Goal: Task Accomplishment & Management: Manage account settings

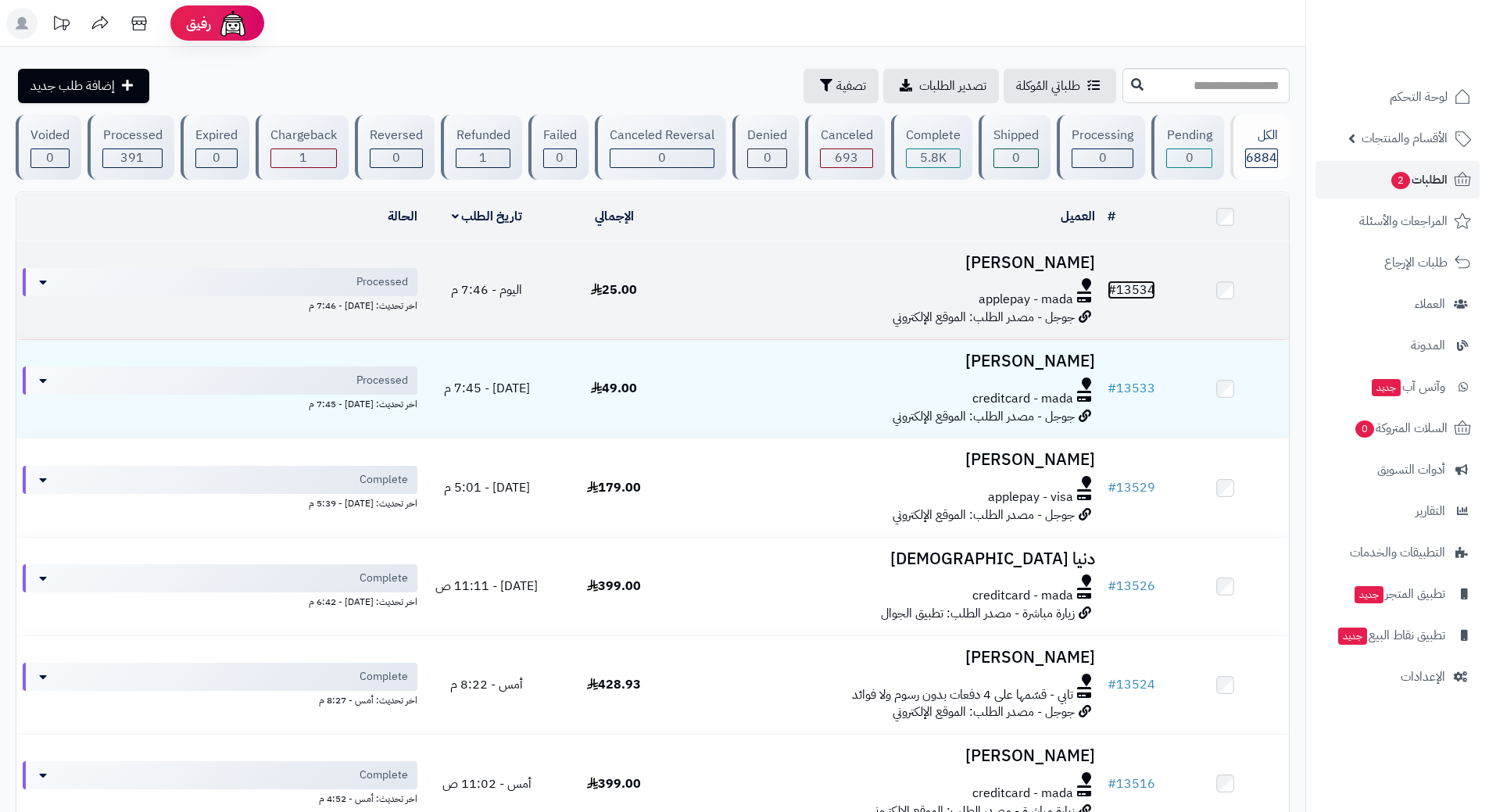
click at [1134, 280] on link "# 13534" at bounding box center [1131, 290] width 48 height 19
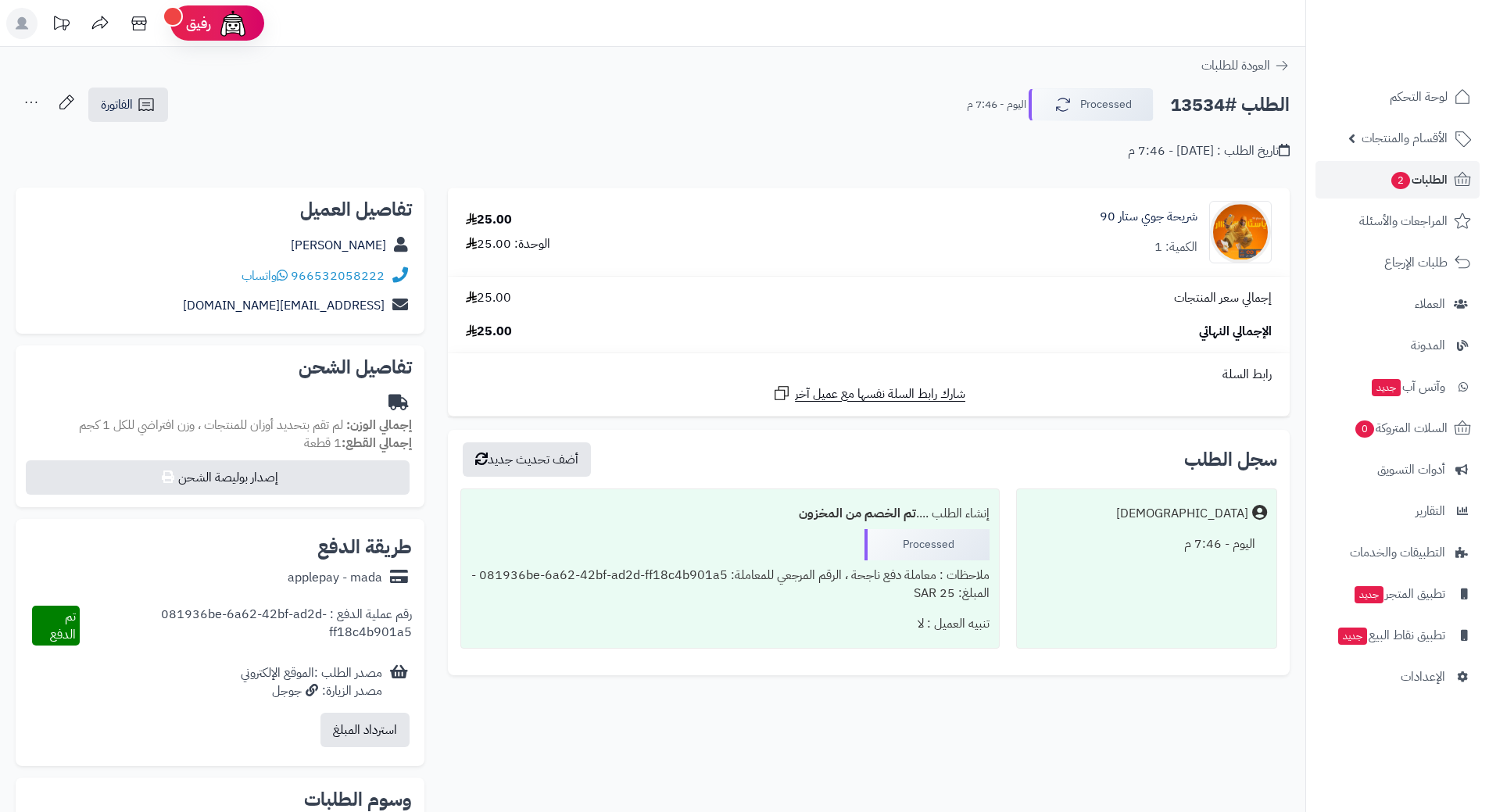
click at [1196, 105] on h2 "الطلب #13534" at bounding box center [1230, 106] width 119 height 32
click at [1197, 105] on h2 "الطلب #13534" at bounding box center [1230, 106] width 119 height 32
copy div "الطلب #13534 Processed"
click at [352, 270] on link "966532058222" at bounding box center [338, 276] width 94 height 19
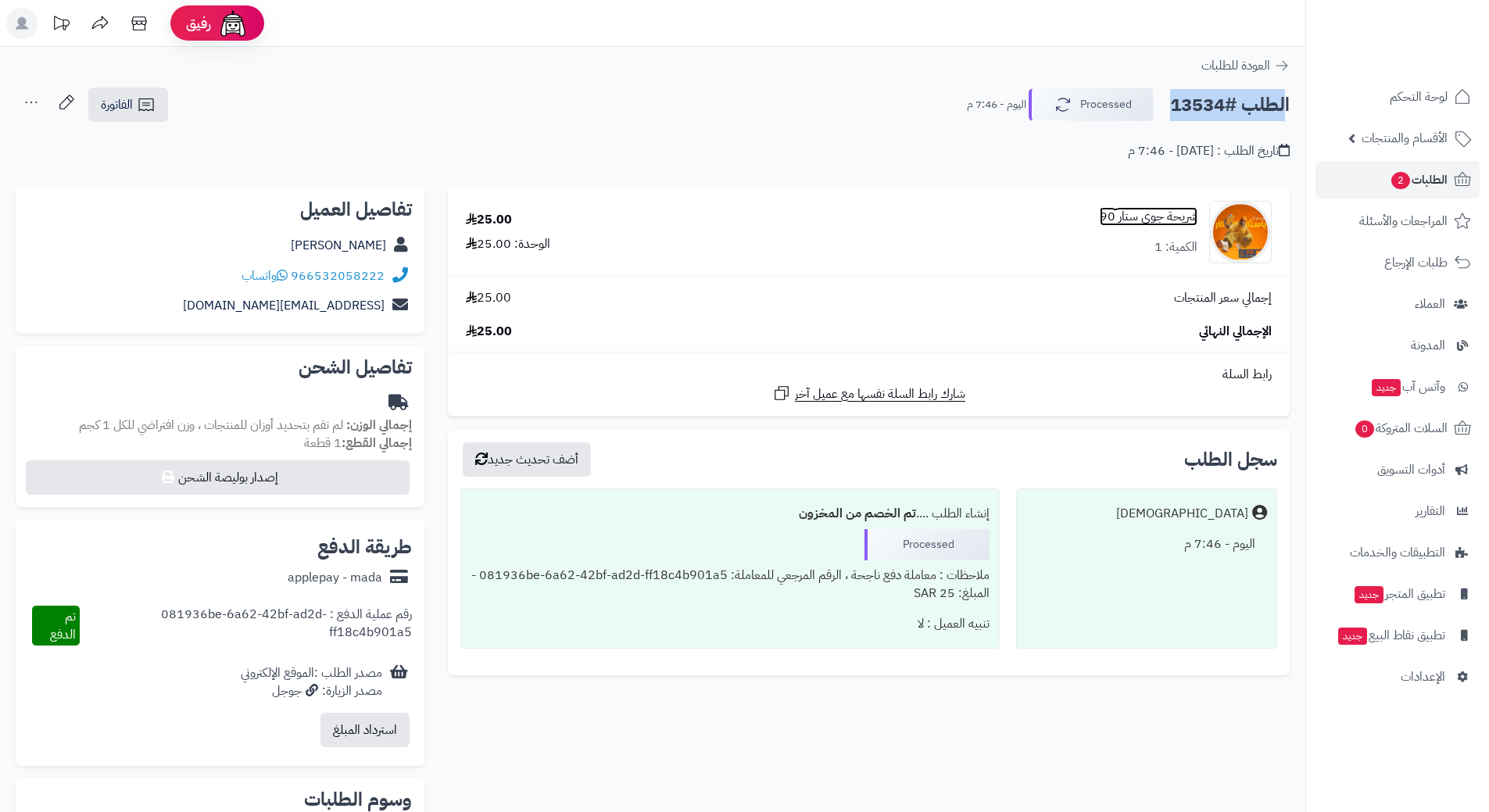
click at [1138, 215] on link "شريحة جوي ستار 90" at bounding box center [1148, 216] width 98 height 18
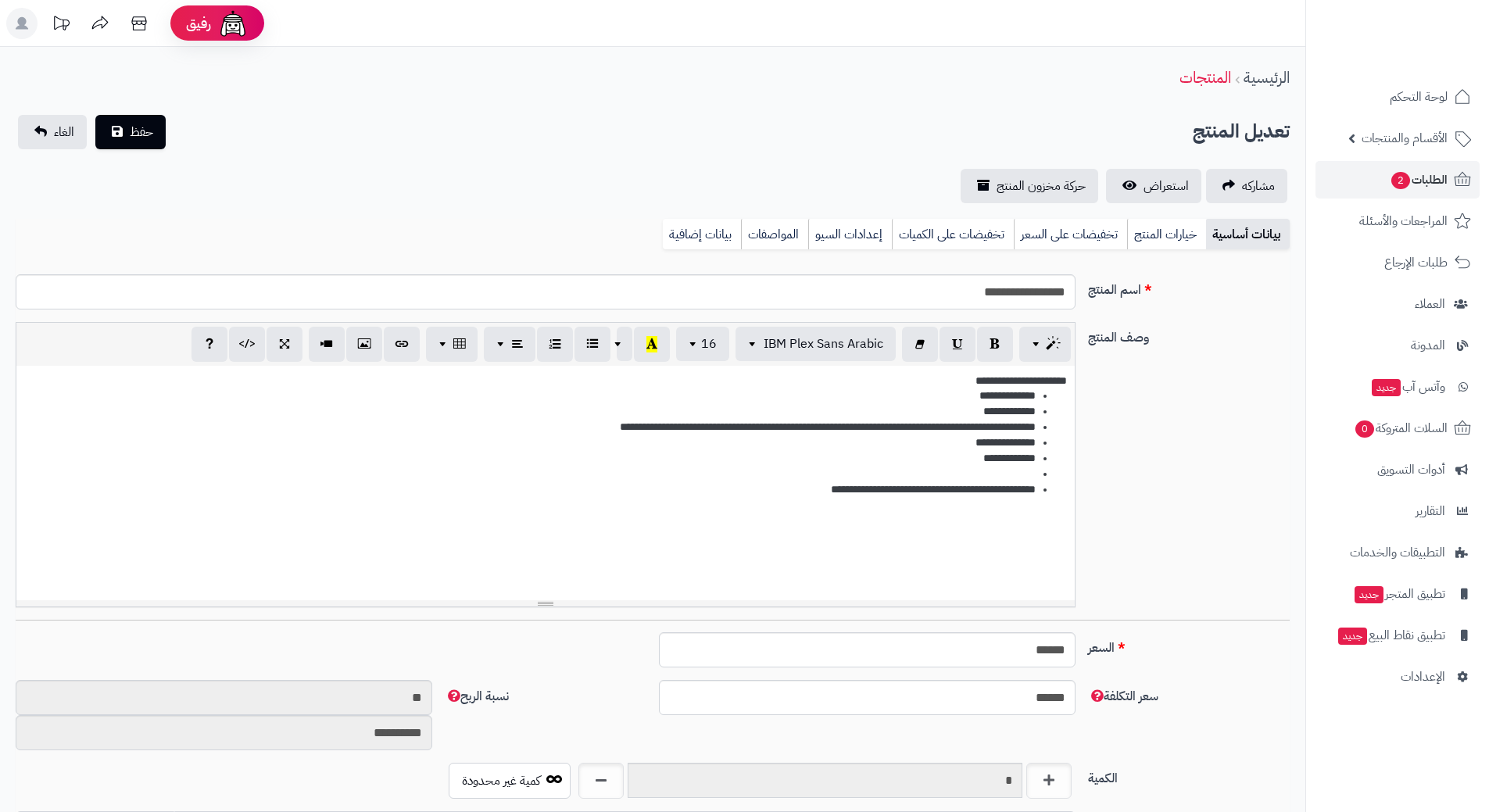
scroll to position [1399, 0]
click at [1027, 288] on input "**********" at bounding box center [545, 291] width 1060 height 35
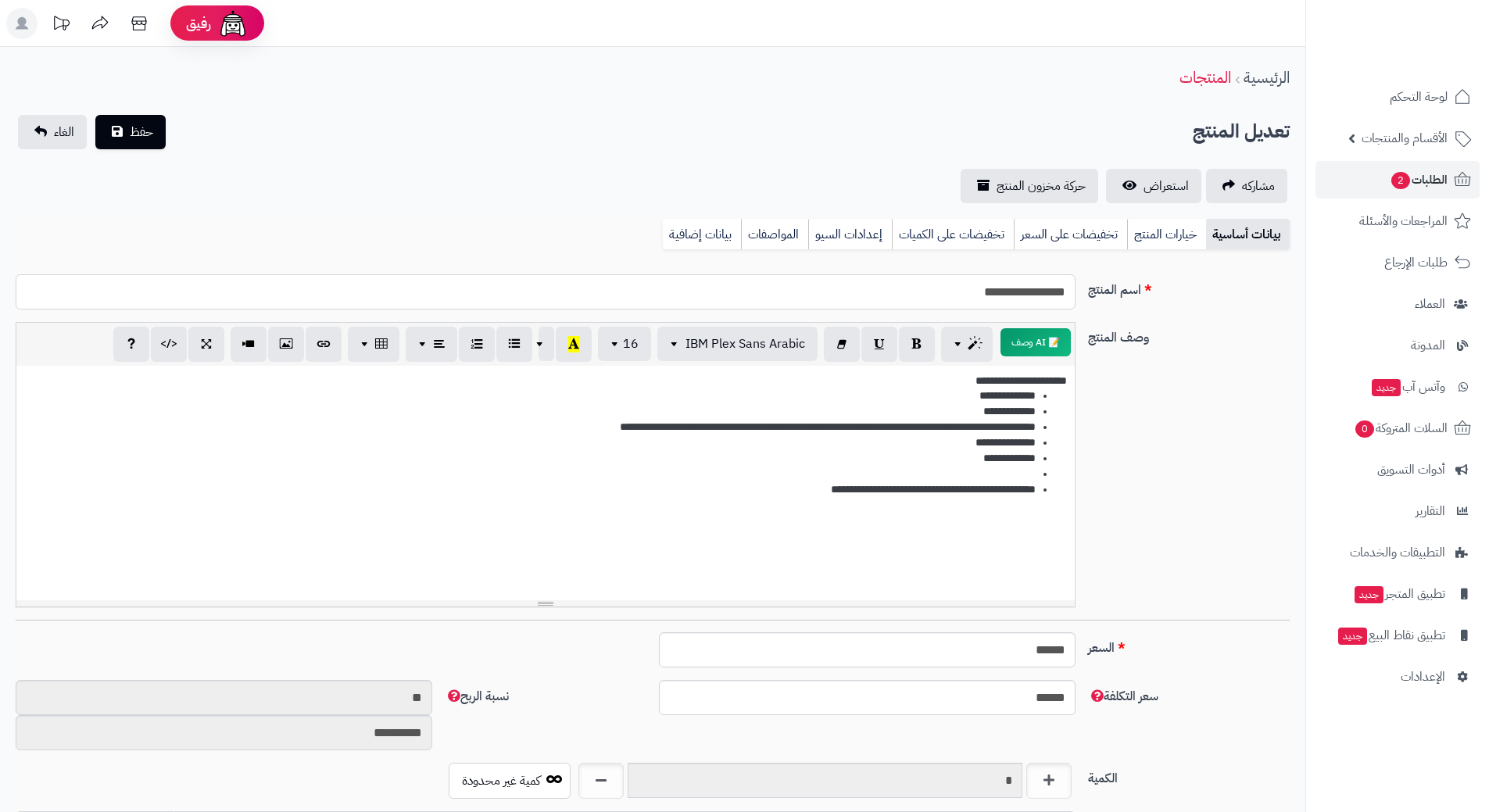
click at [1027, 288] on input "**********" at bounding box center [545, 291] width 1060 height 35
click at [1024, 291] on input "**********" at bounding box center [545, 291] width 1060 height 35
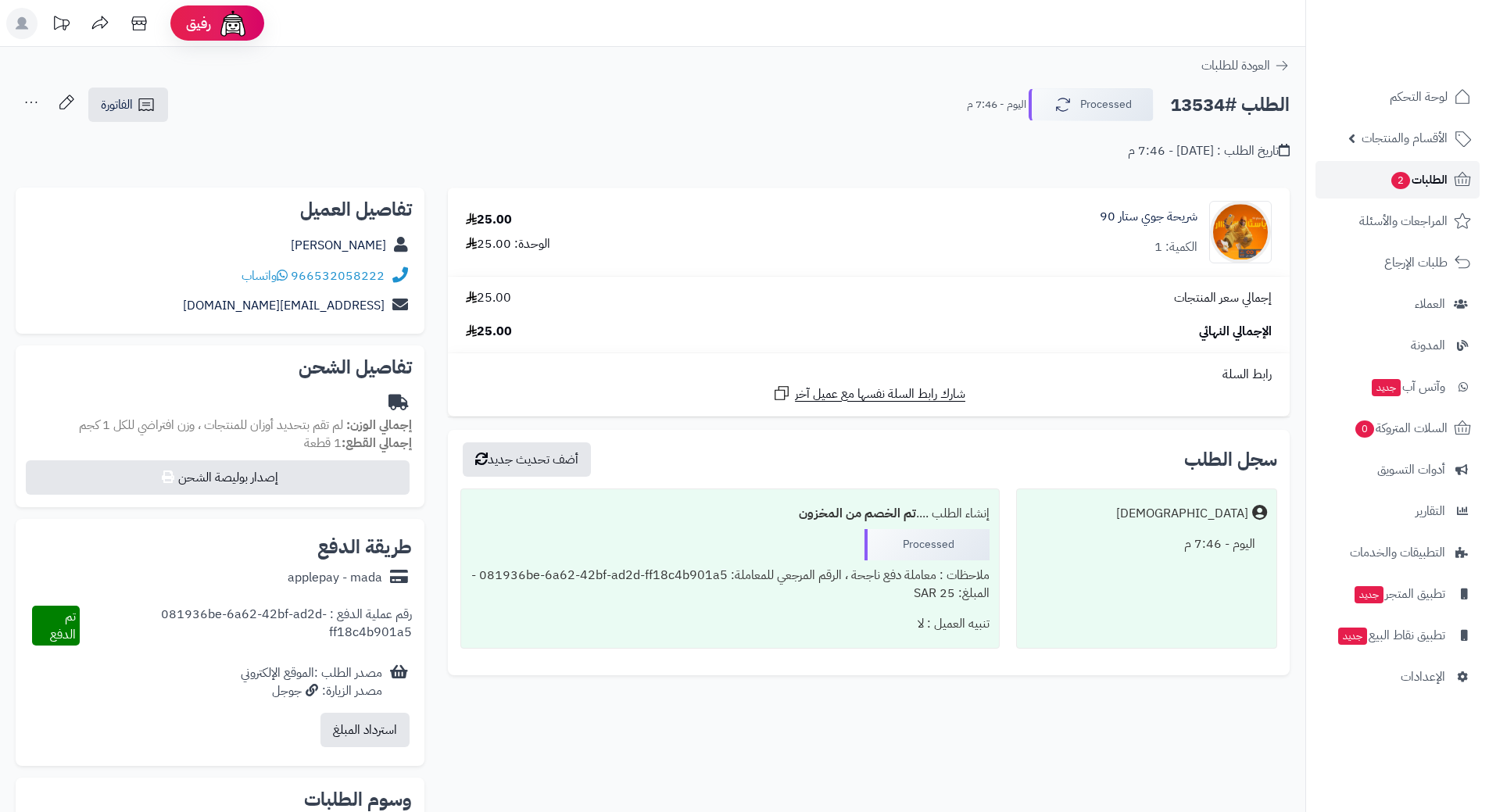
click at [1443, 184] on span "الطلبات 2" at bounding box center [1419, 180] width 58 height 22
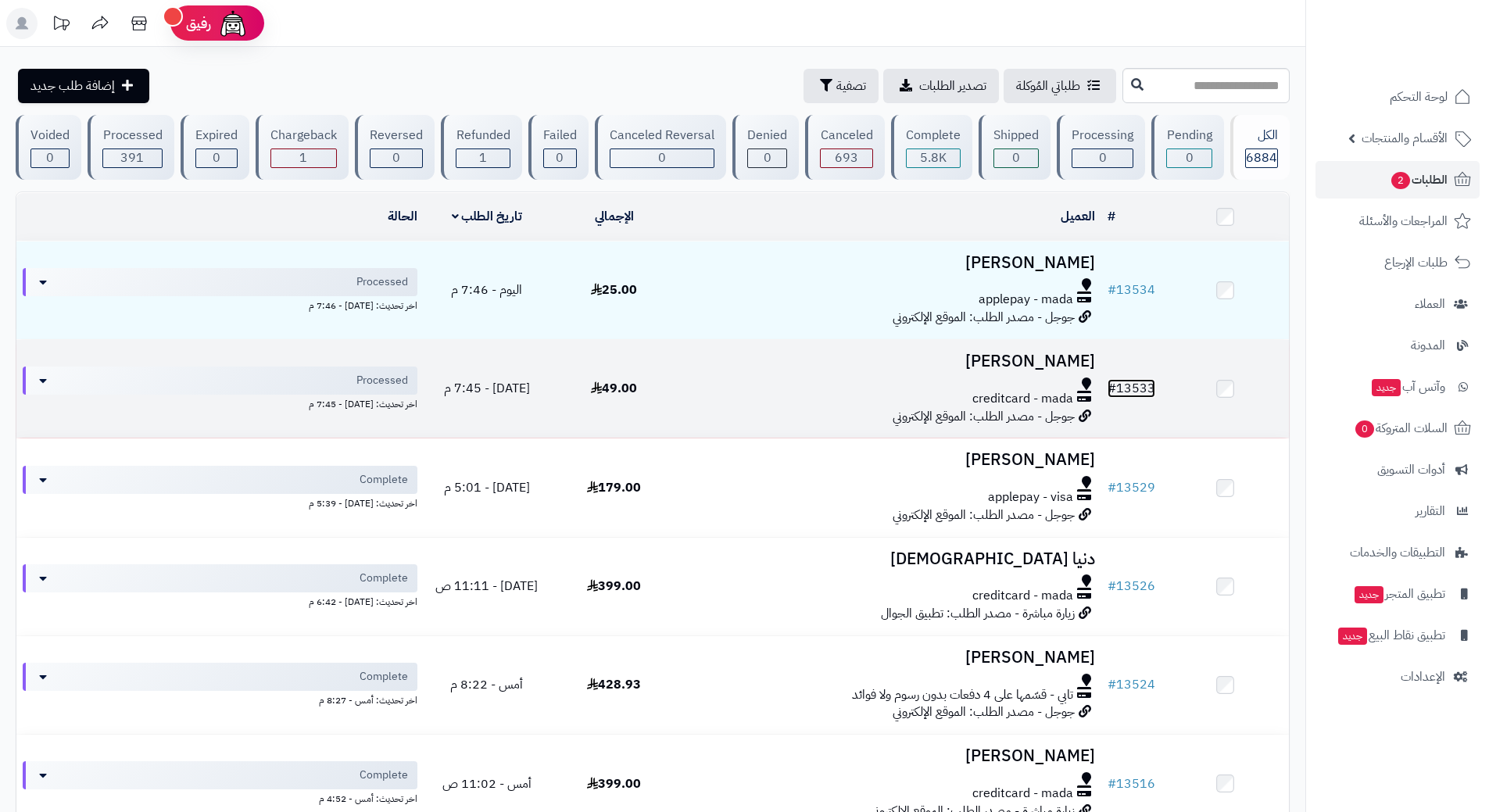
click at [1146, 383] on link "# 13533" at bounding box center [1131, 389] width 48 height 19
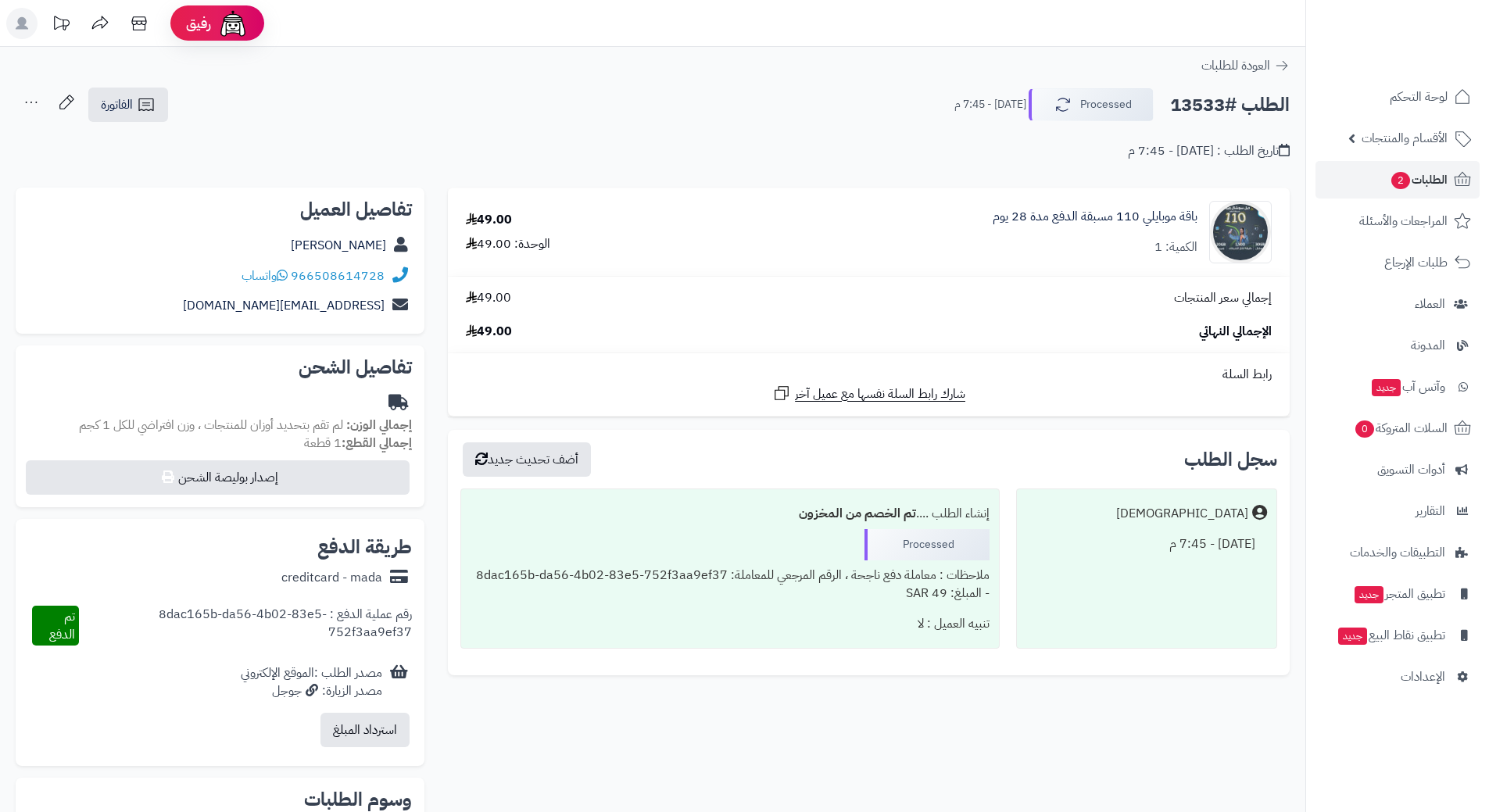
click at [1226, 110] on h2 "الطلب #13533" at bounding box center [1230, 106] width 119 height 32
copy div "الطلب #13533 Processed"
click at [366, 275] on link "966508614728" at bounding box center [338, 276] width 94 height 19
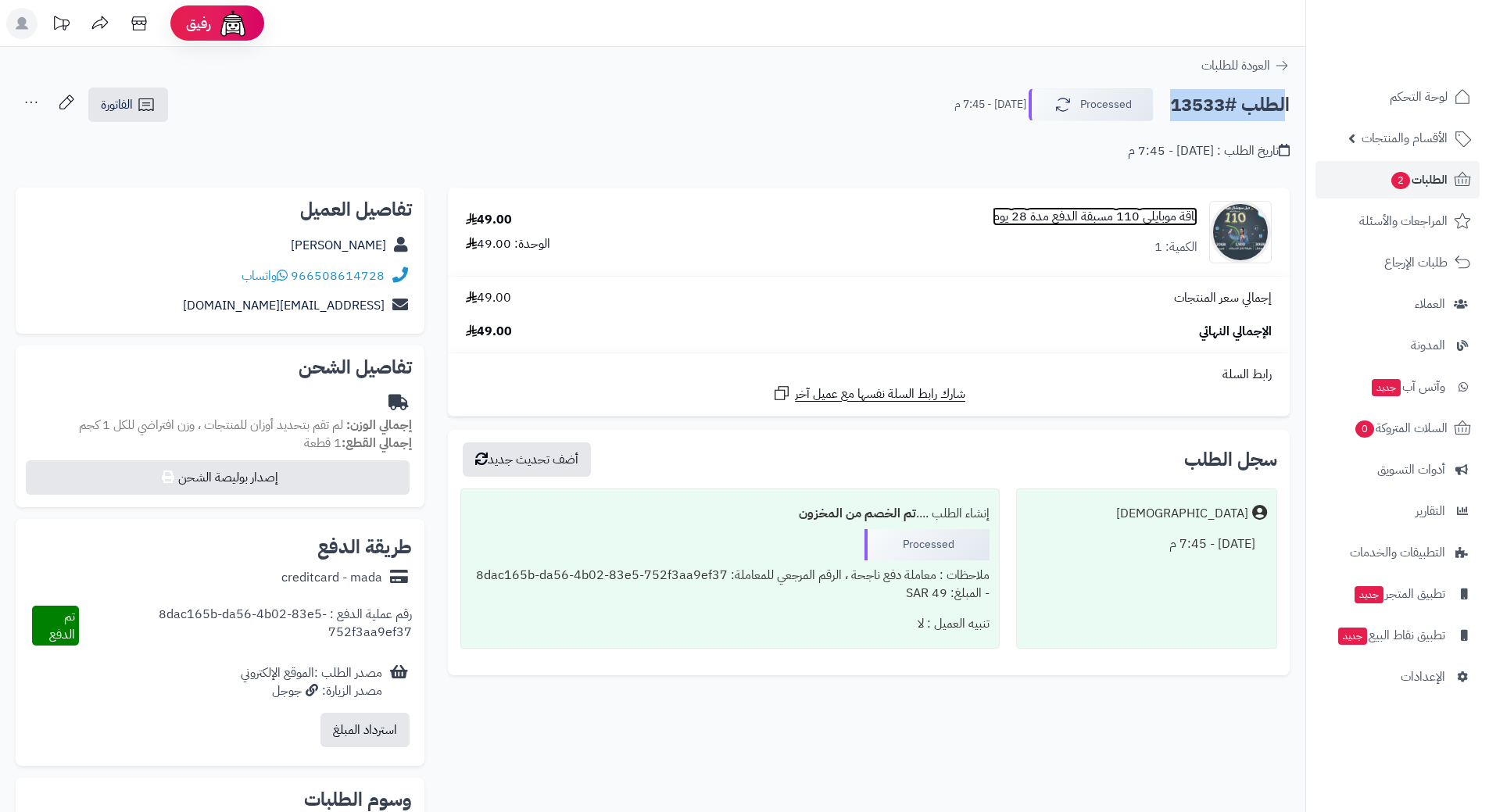
click at [1183, 212] on link "باقة موبايلي 110 مسبقة الدفع مدة 28 يوم" at bounding box center [1095, 216] width 205 height 18
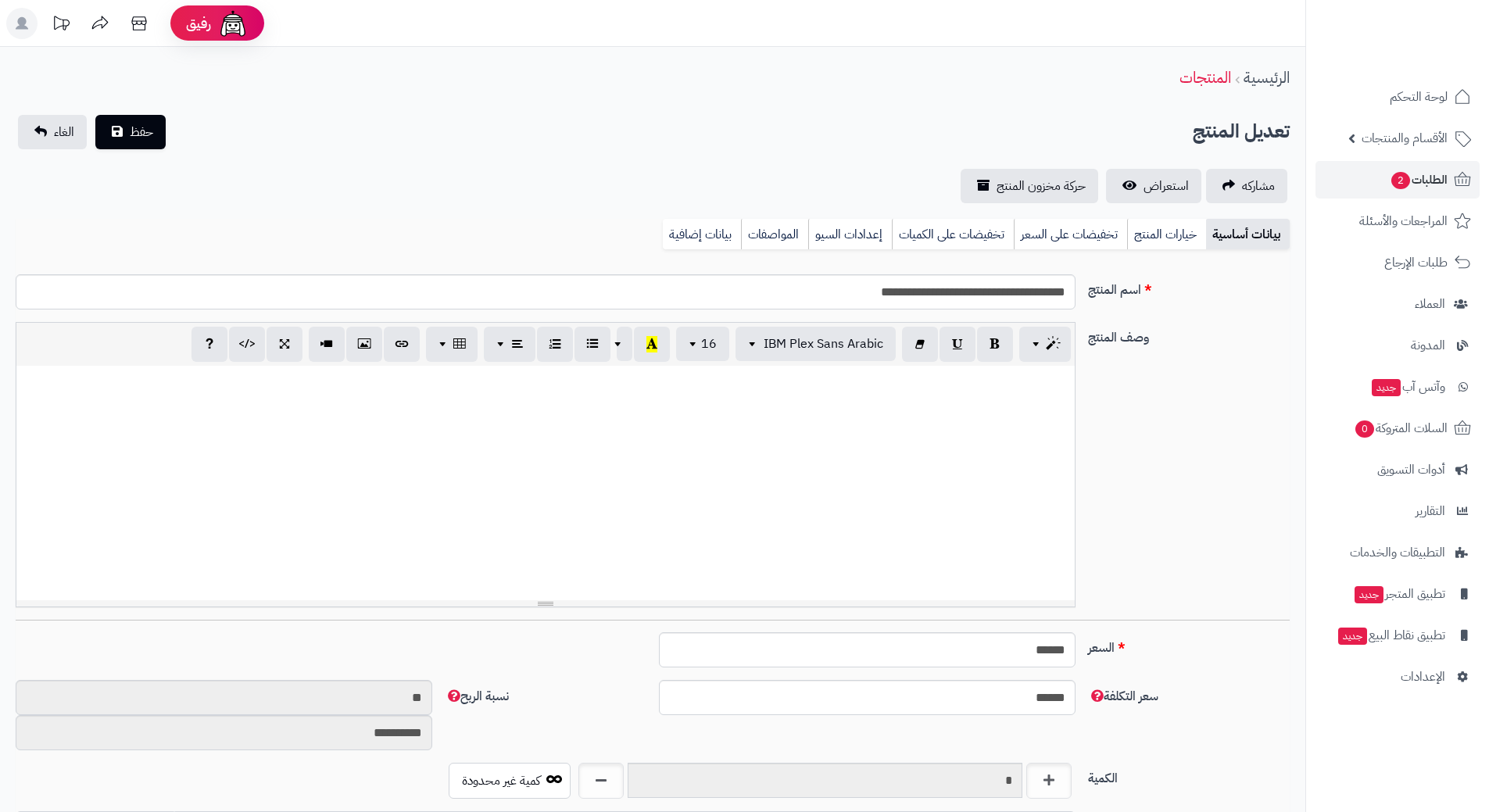
scroll to position [1360, 0]
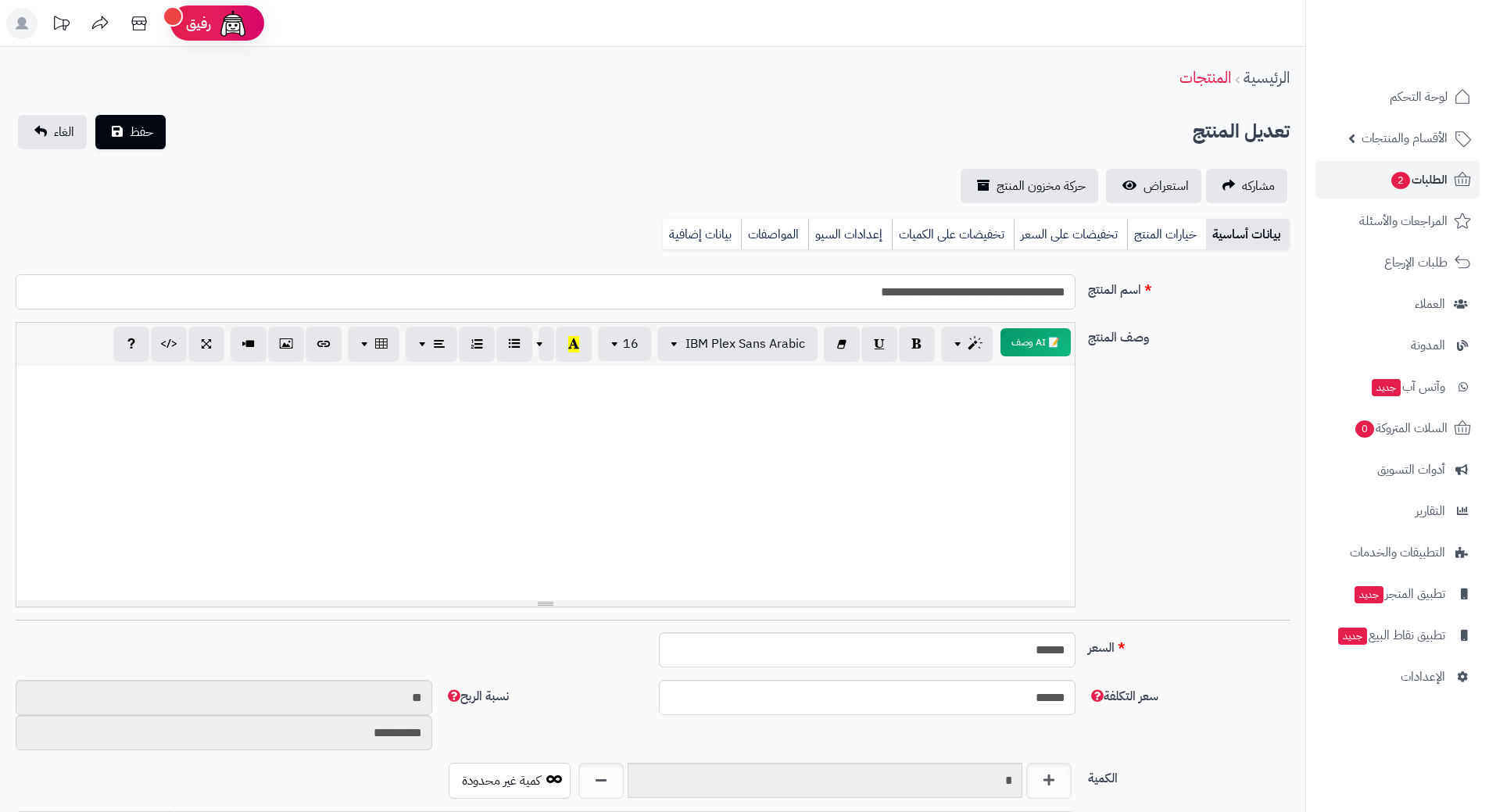
click at [1035, 291] on input "**********" at bounding box center [545, 291] width 1060 height 35
click at [1034, 291] on input "**********" at bounding box center [545, 291] width 1060 height 35
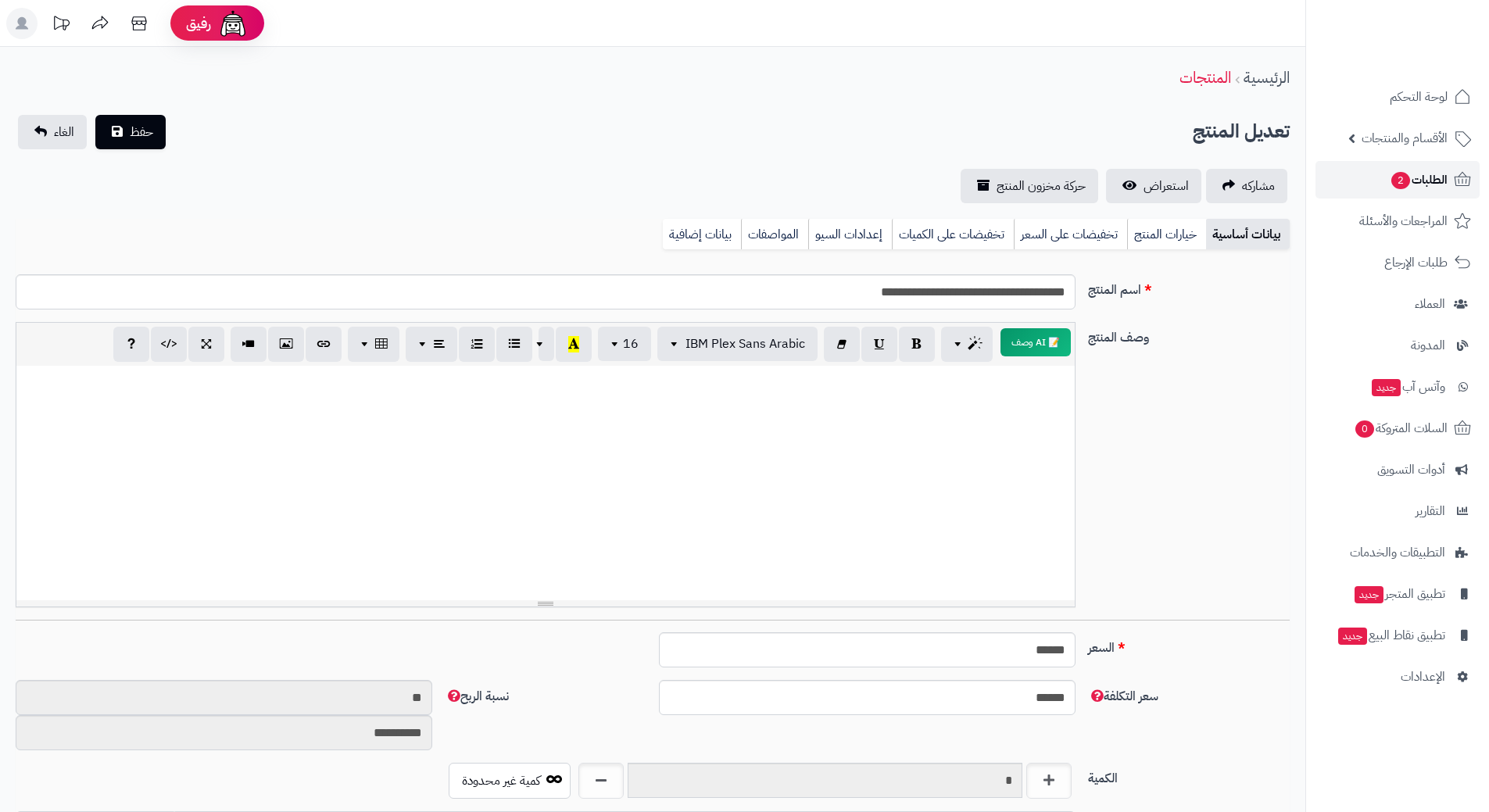
click at [1440, 173] on span "الطلبات 2" at bounding box center [1419, 180] width 58 height 22
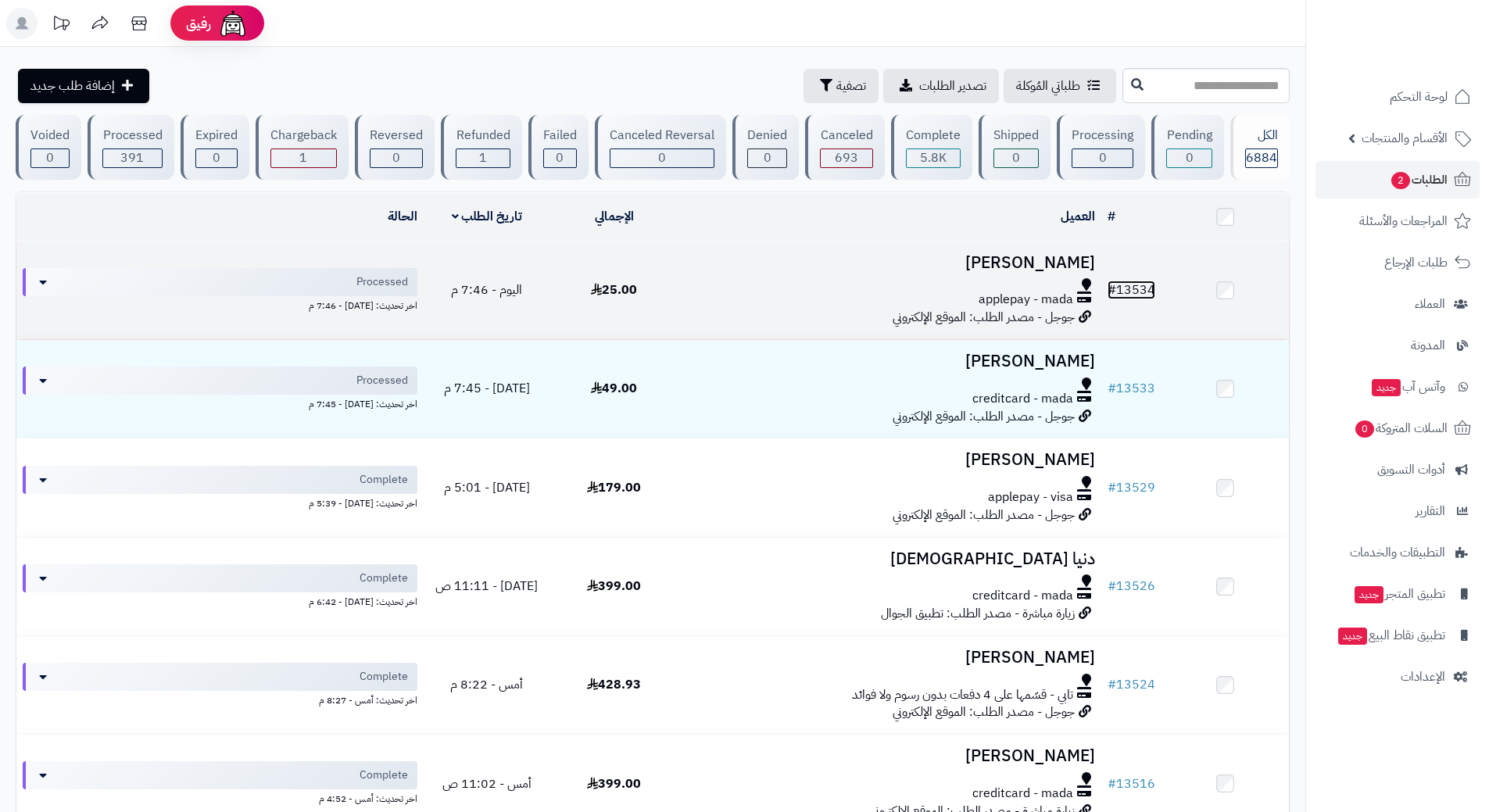
click at [1141, 283] on link "# 13534" at bounding box center [1131, 290] width 48 height 19
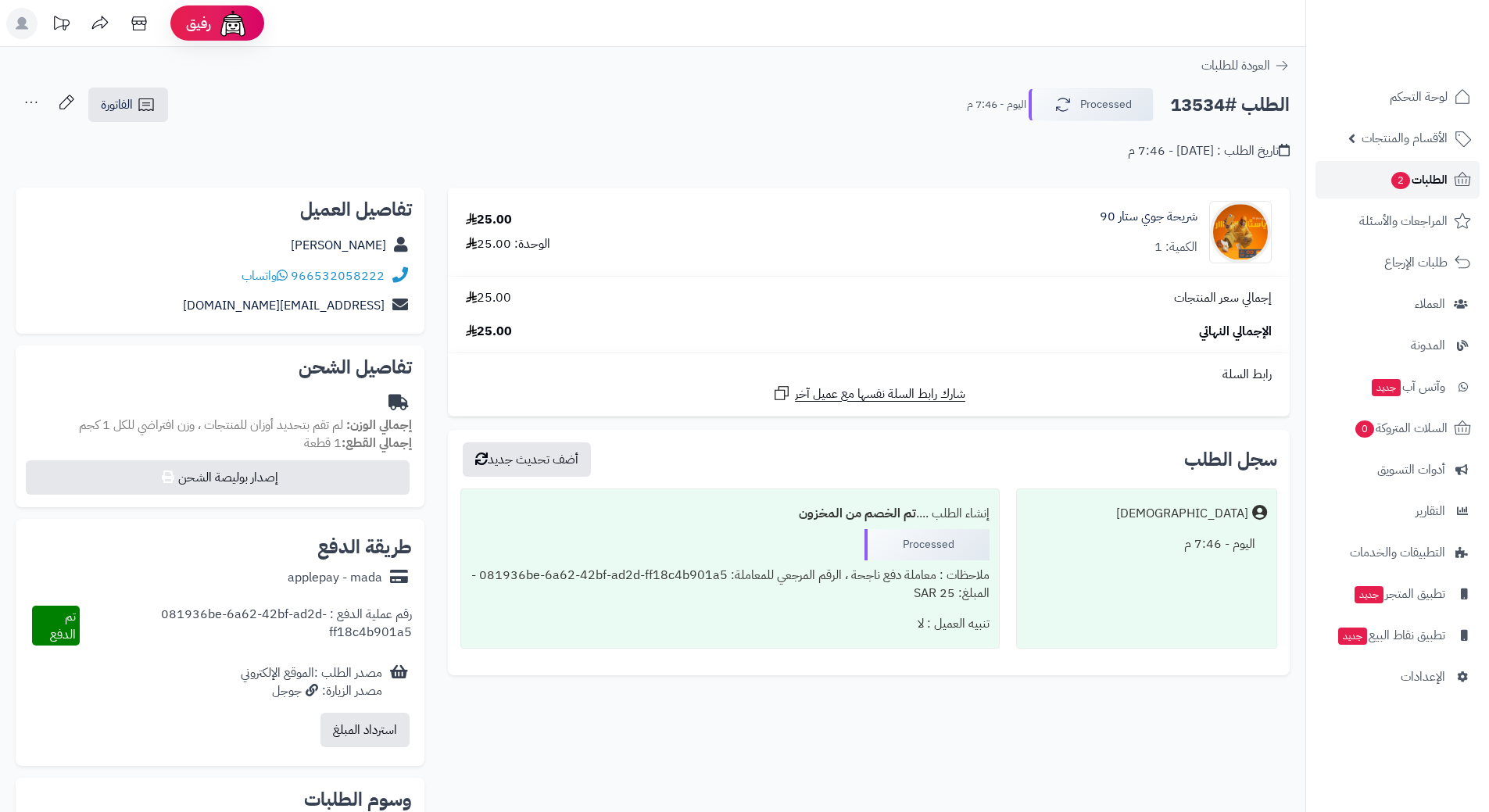
click at [1430, 184] on span "الطلبات 2" at bounding box center [1419, 180] width 58 height 22
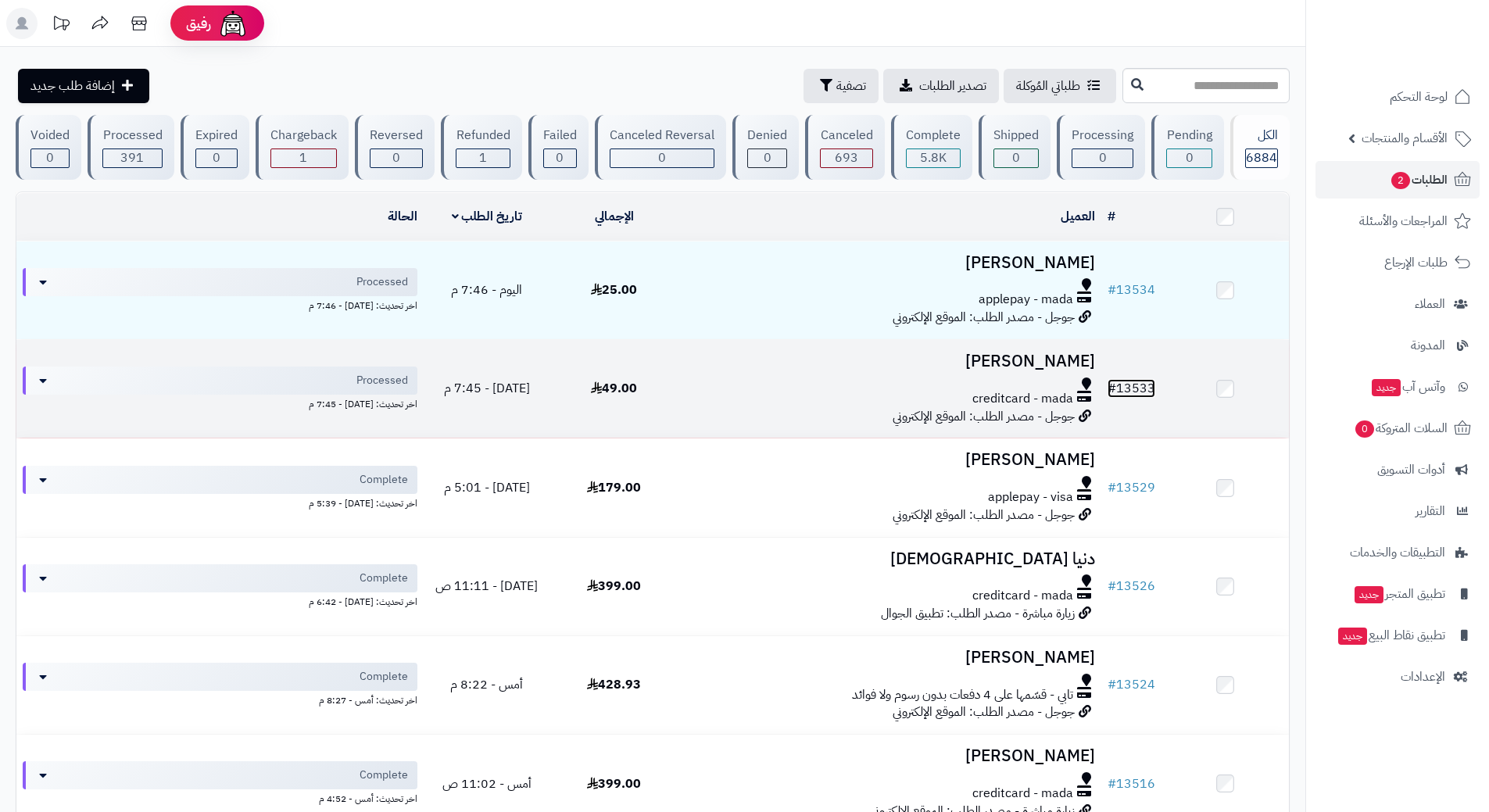
click at [1138, 380] on link "# 13533" at bounding box center [1131, 389] width 48 height 19
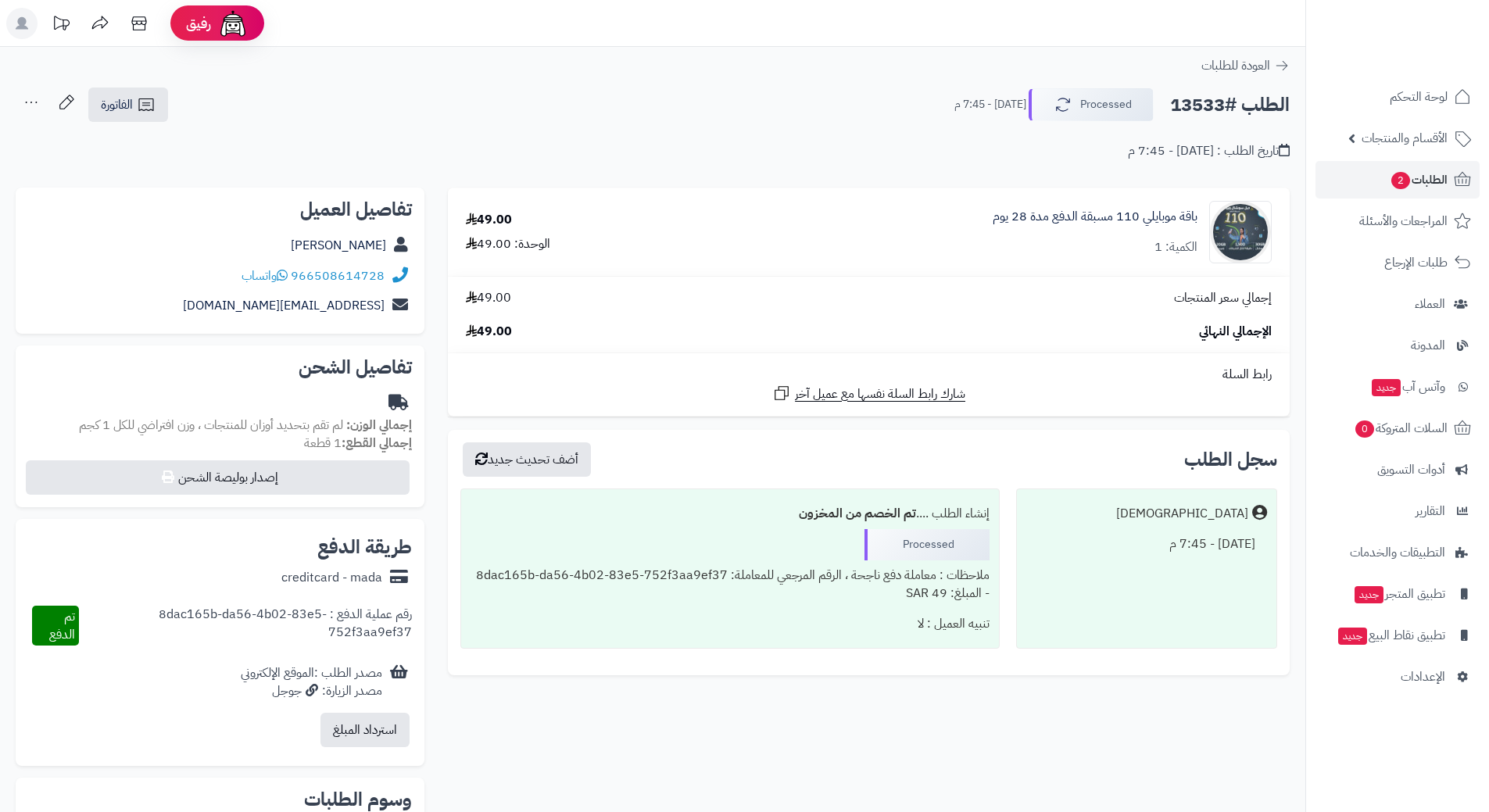
drag, startPoint x: 710, startPoint y: 307, endPoint x: 717, endPoint y: 314, distance: 9.9
click at [710, 307] on div "إجمالي سعر المنتجات 49.00 الإجمالي النهائي 49.00" at bounding box center [869, 314] width 829 height 52
click at [1265, 62] on span "العودة للطلبات" at bounding box center [1236, 66] width 69 height 19
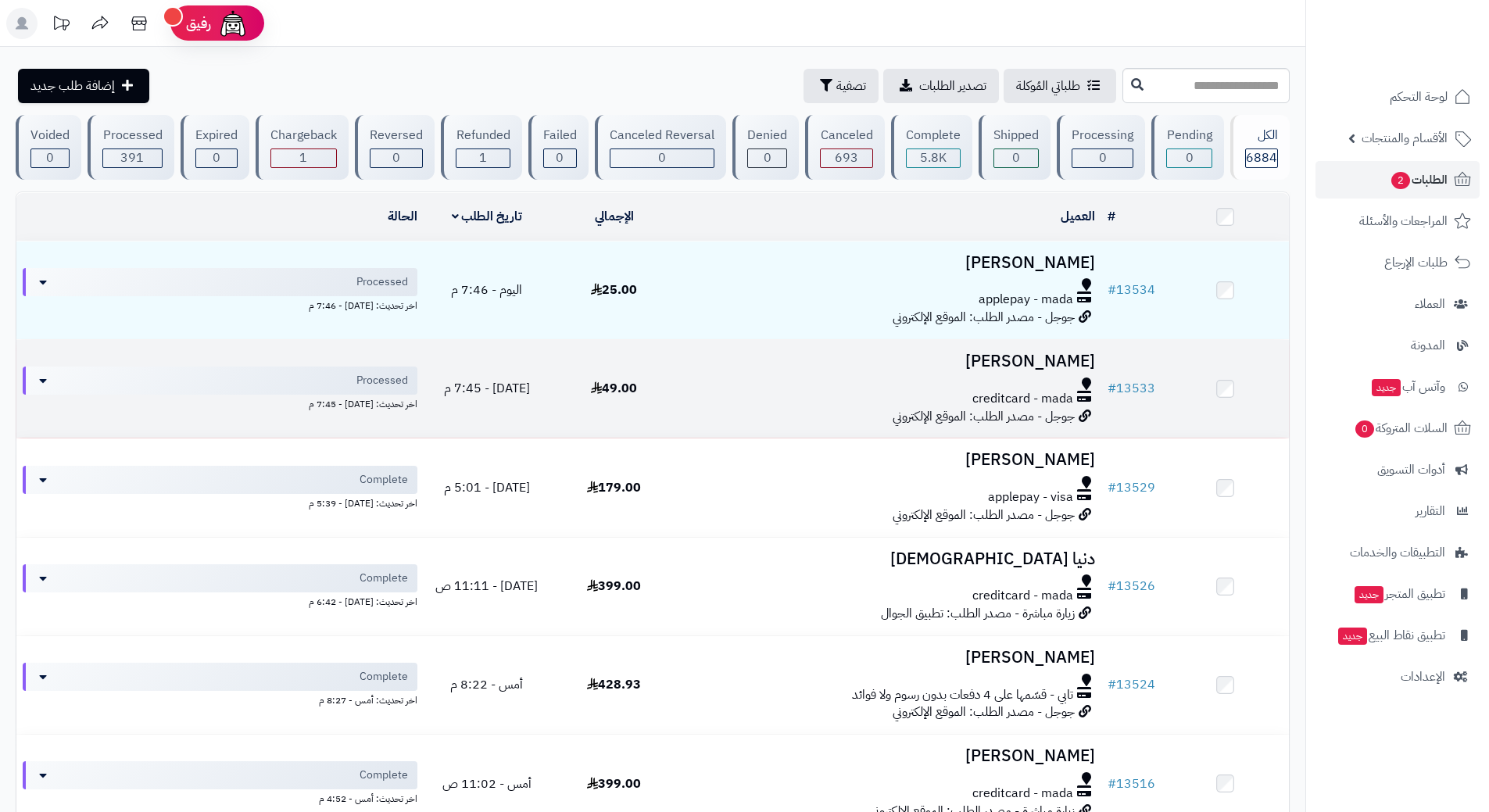
click at [933, 384] on div at bounding box center [889, 383] width 411 height 13
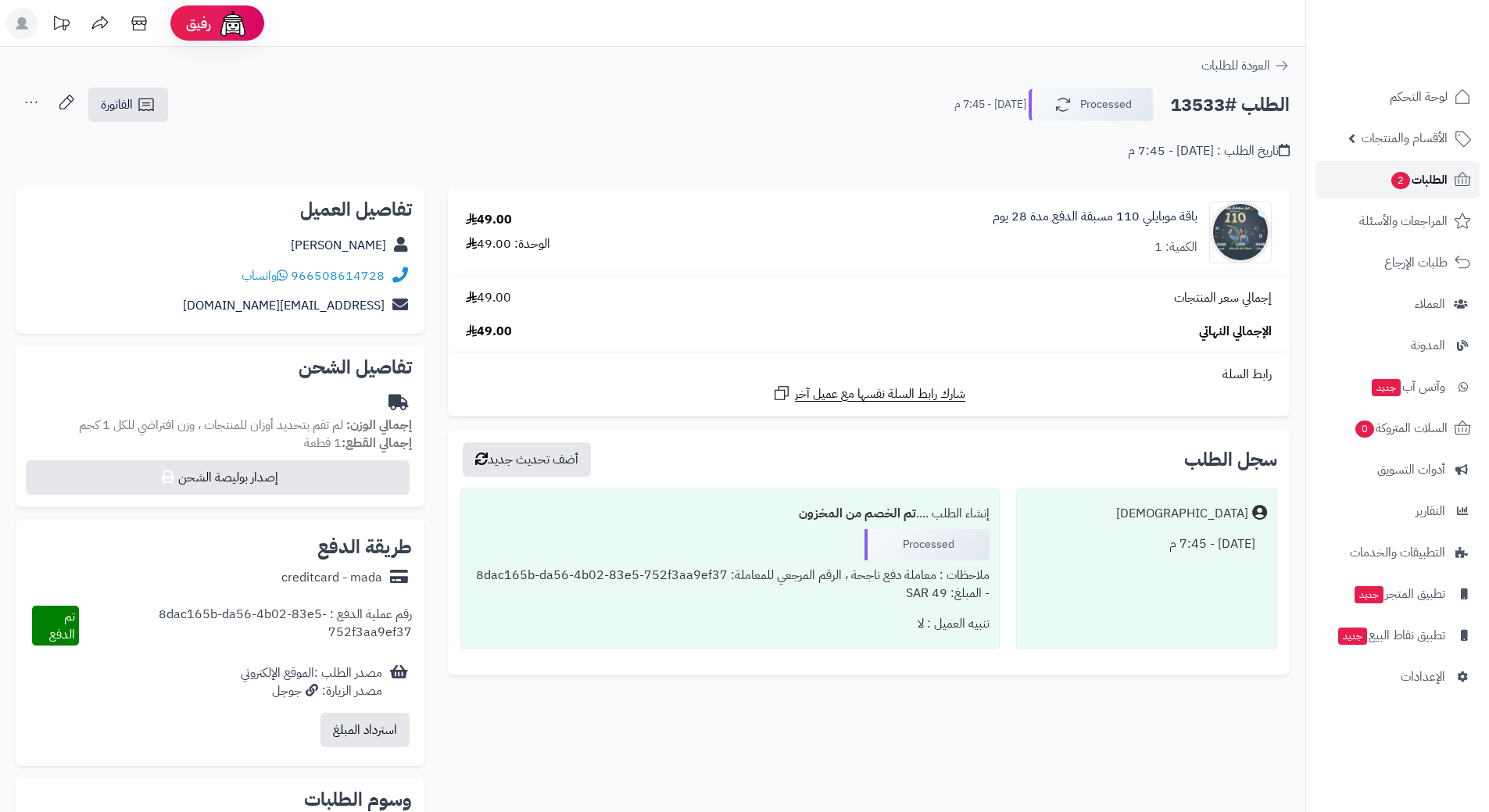
click at [1405, 174] on span "الطلبات 2" at bounding box center [1419, 180] width 58 height 22
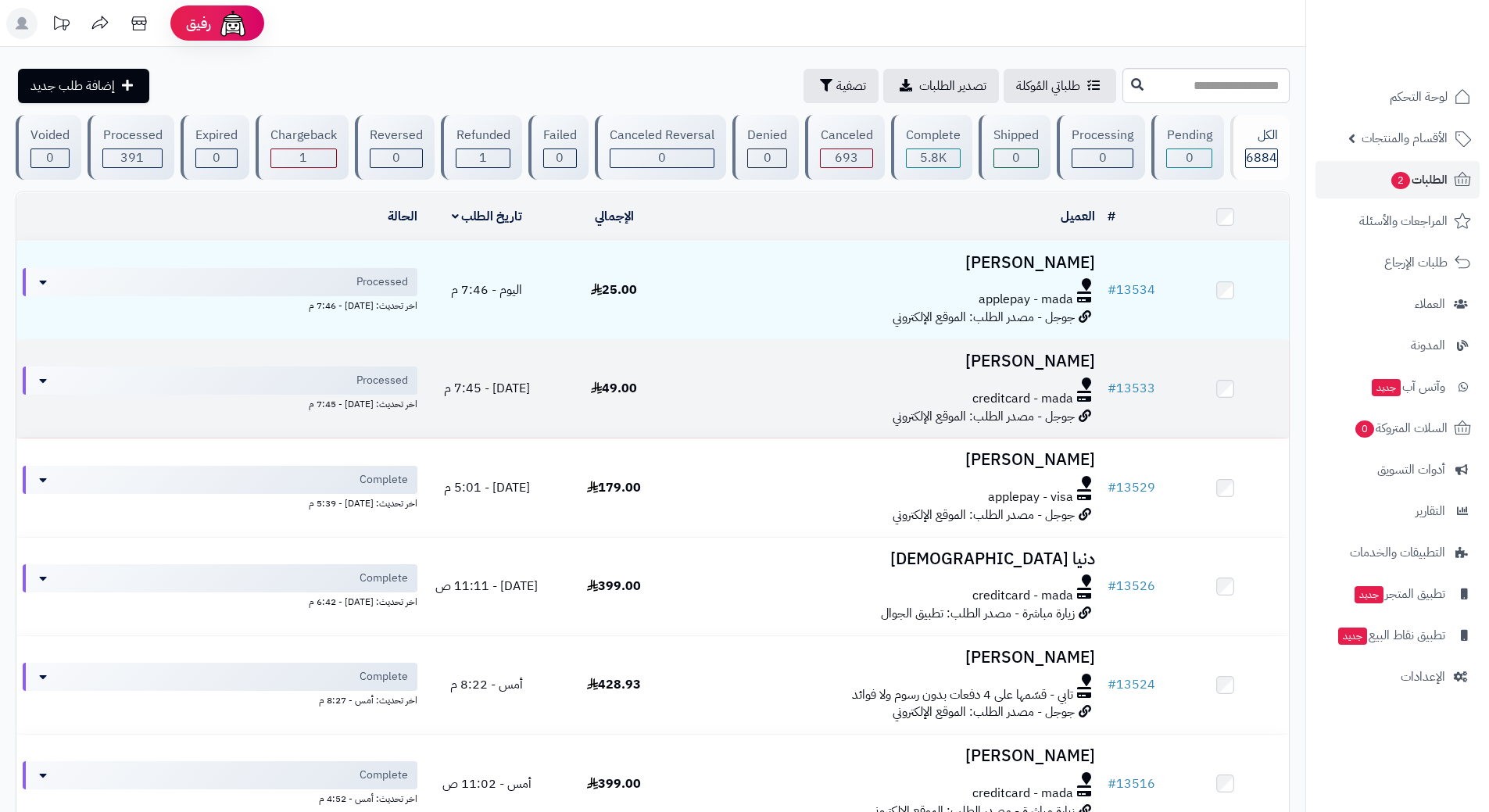
click at [701, 381] on div at bounding box center [889, 383] width 411 height 13
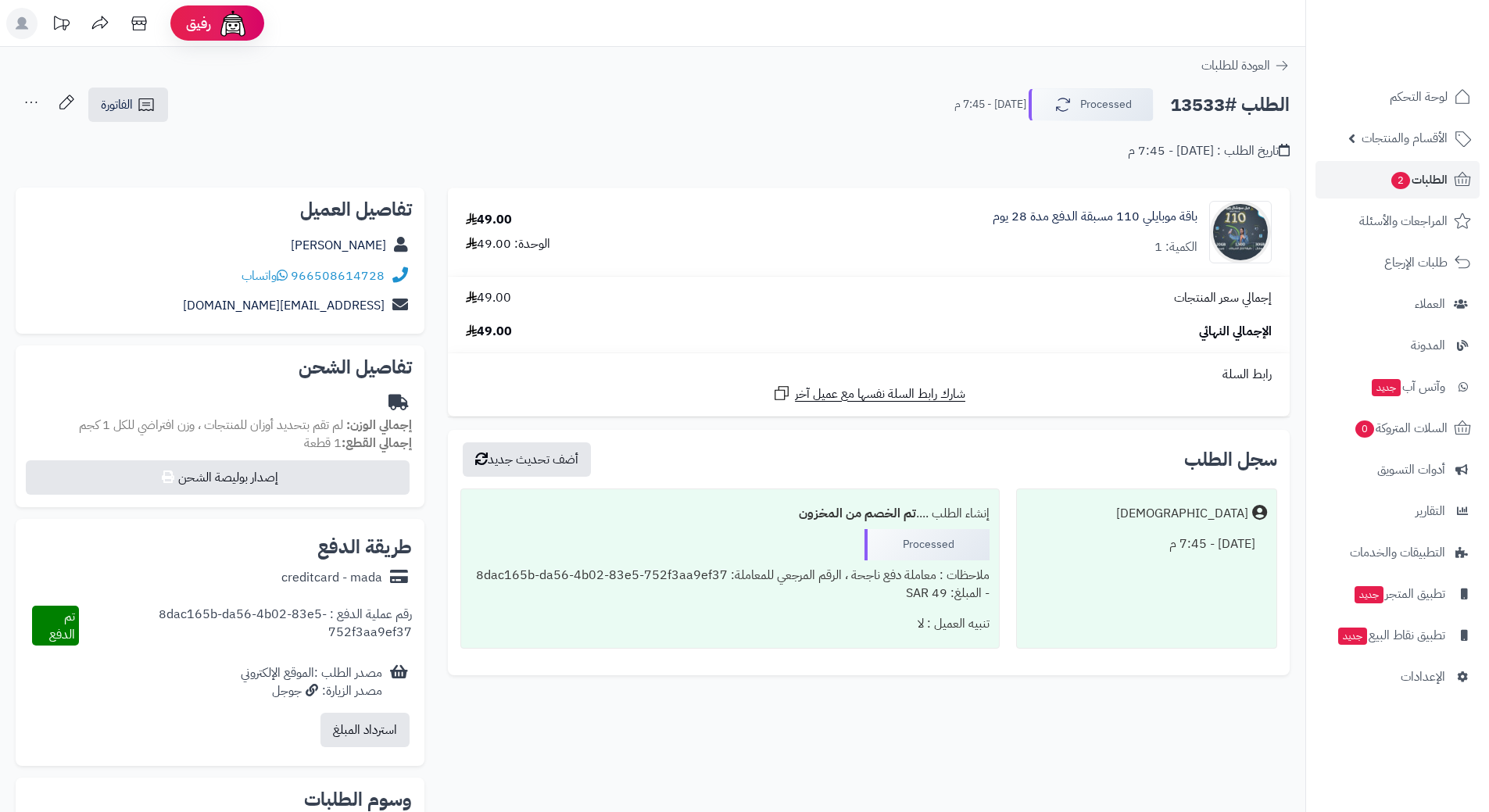
click at [1242, 101] on h2 "الطلب #13533" at bounding box center [1230, 106] width 119 height 32
copy div "الطلب #13533 Processed"
click at [280, 277] on icon at bounding box center [282, 274] width 11 height 13
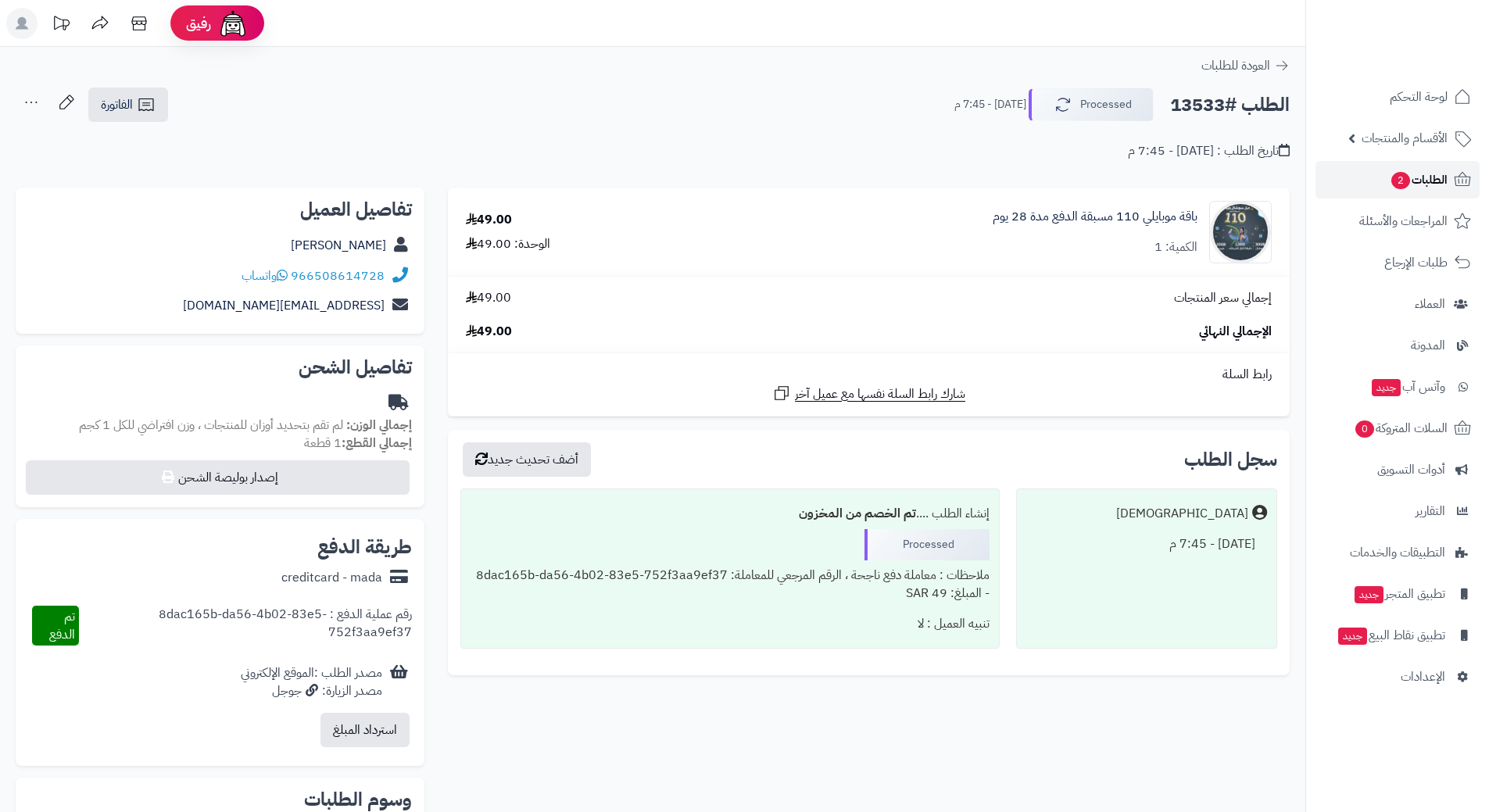
click at [1353, 187] on link "الطلبات 2" at bounding box center [1397, 180] width 164 height 37
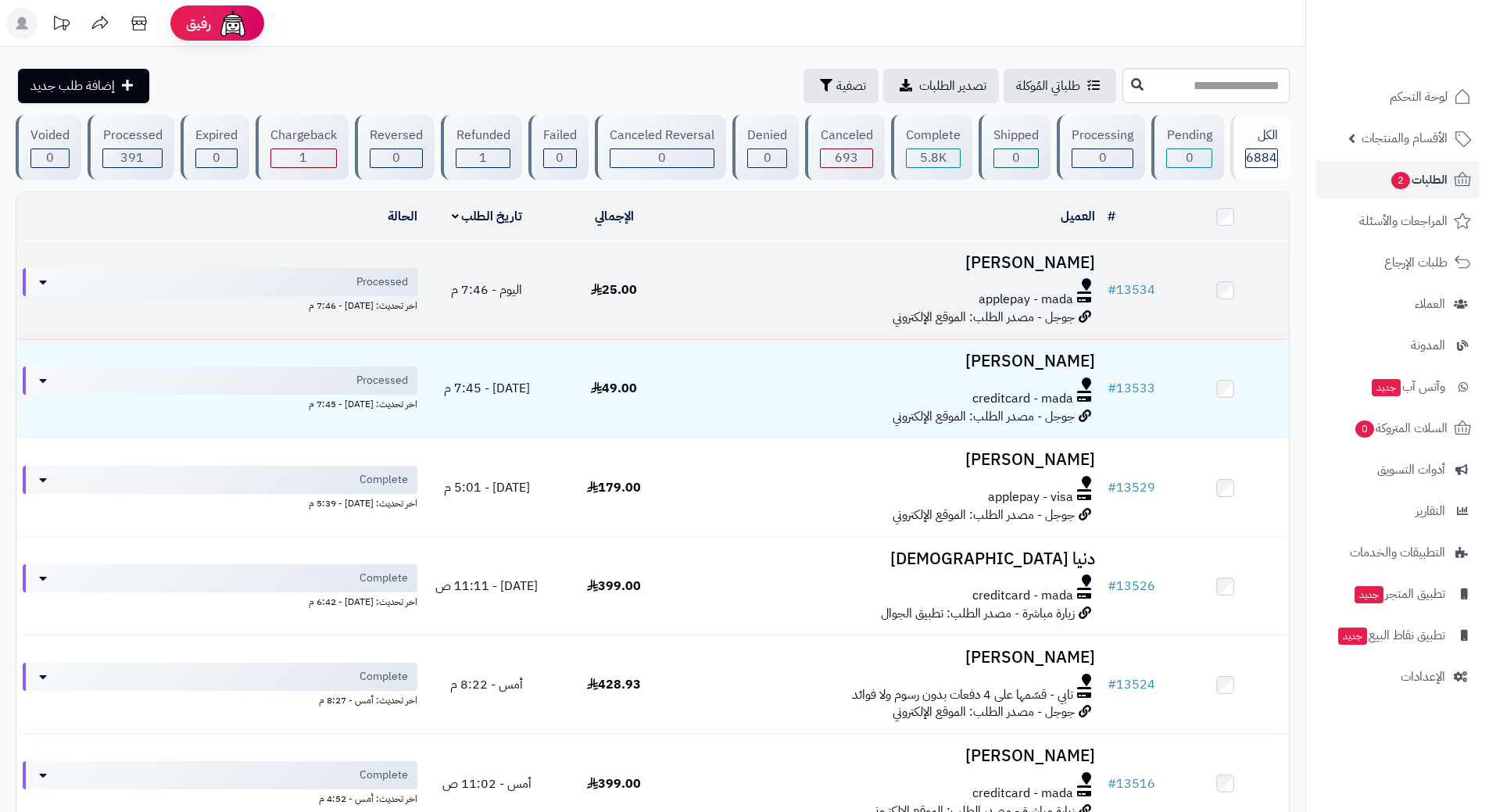
click at [713, 297] on div "applepay - mada" at bounding box center [889, 299] width 411 height 18
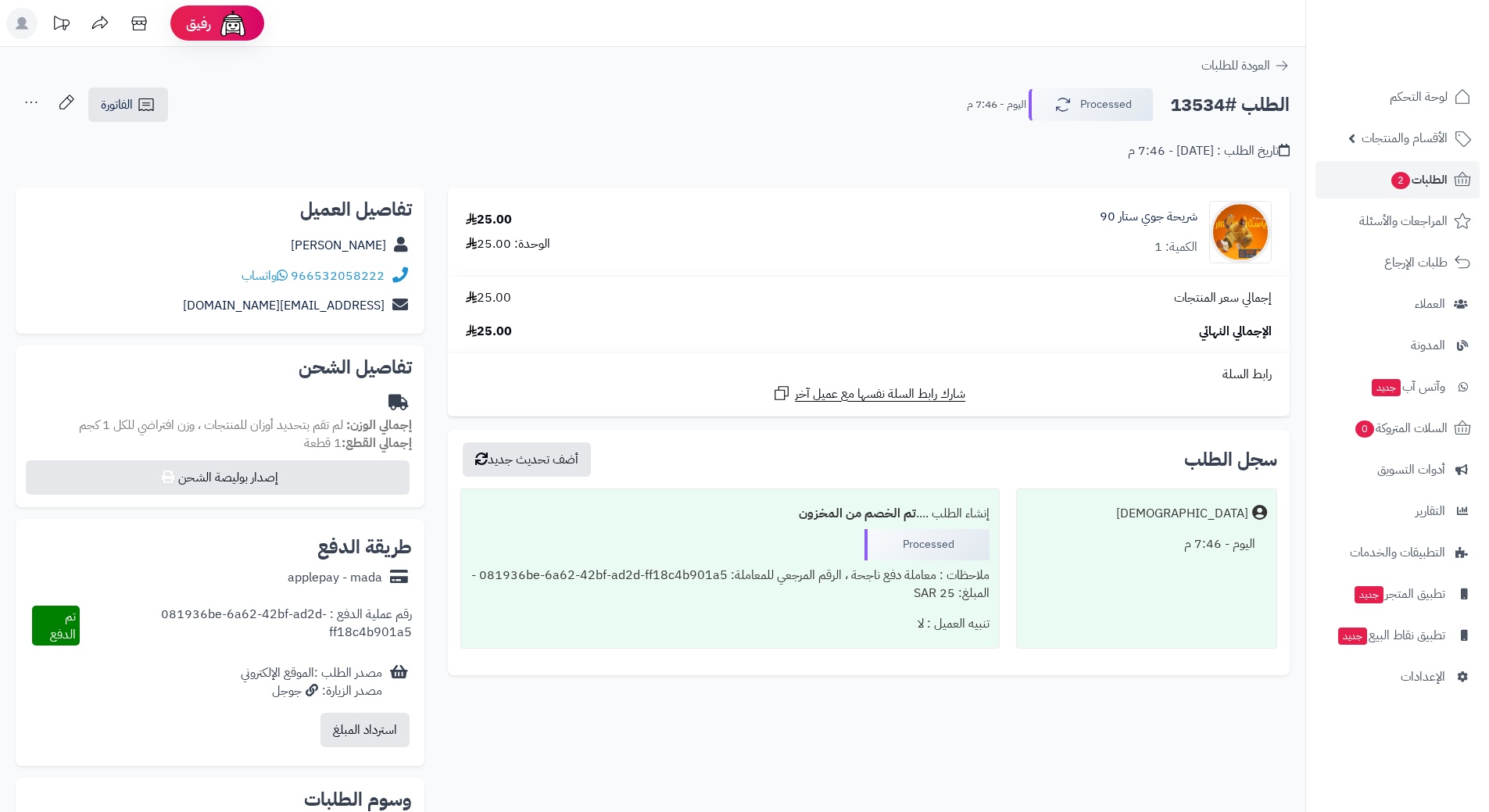
click at [1230, 109] on h2 "الطلب #13534" at bounding box center [1230, 106] width 119 height 32
click at [1228, 108] on h2 "الطلب #13534" at bounding box center [1230, 106] width 119 height 32
click at [1230, 106] on h2 "الطلب #13534" at bounding box center [1230, 106] width 119 height 32
copy div "الطلب #13534 Processed"
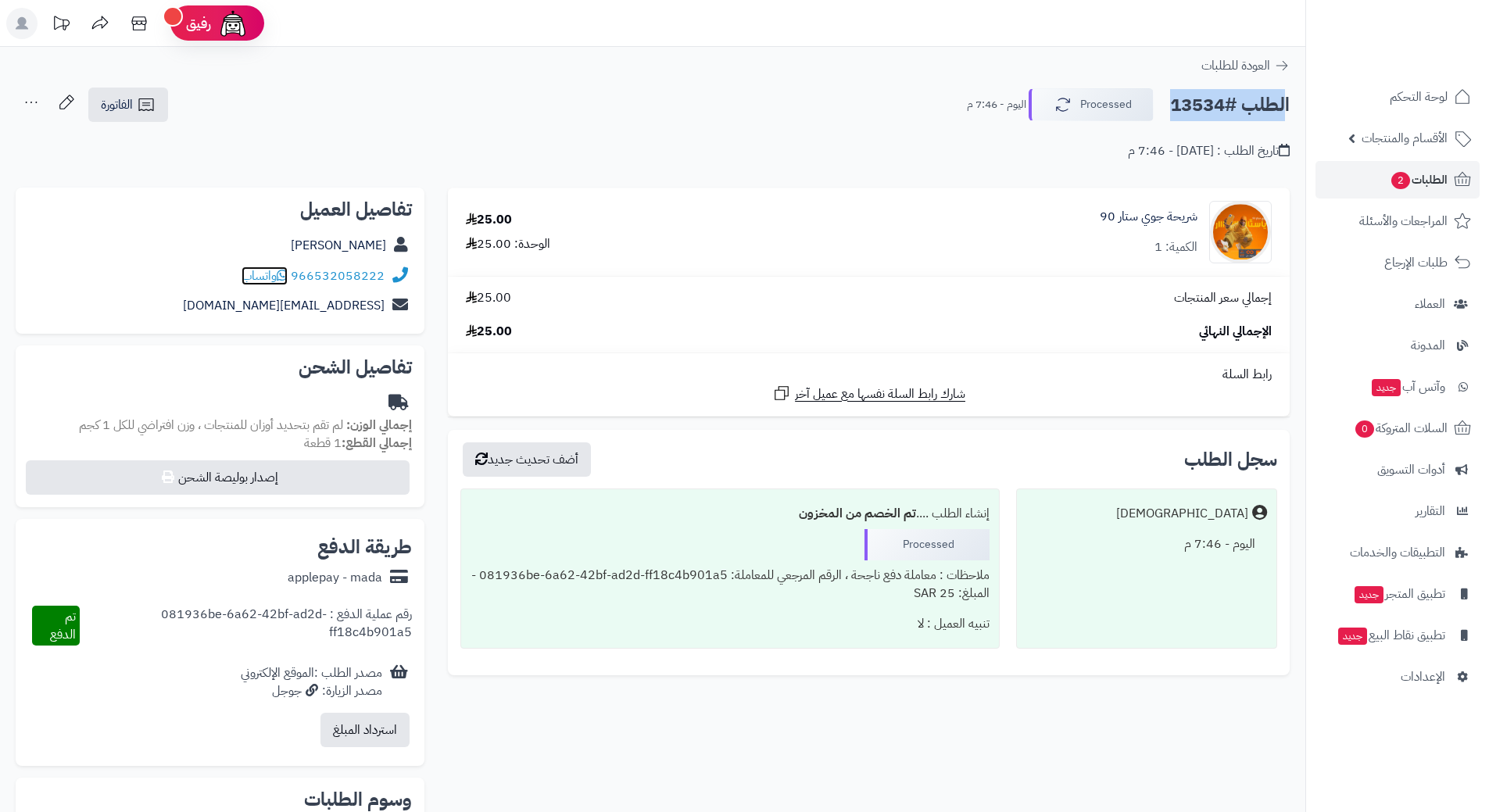
click at [281, 275] on icon at bounding box center [282, 274] width 11 height 13
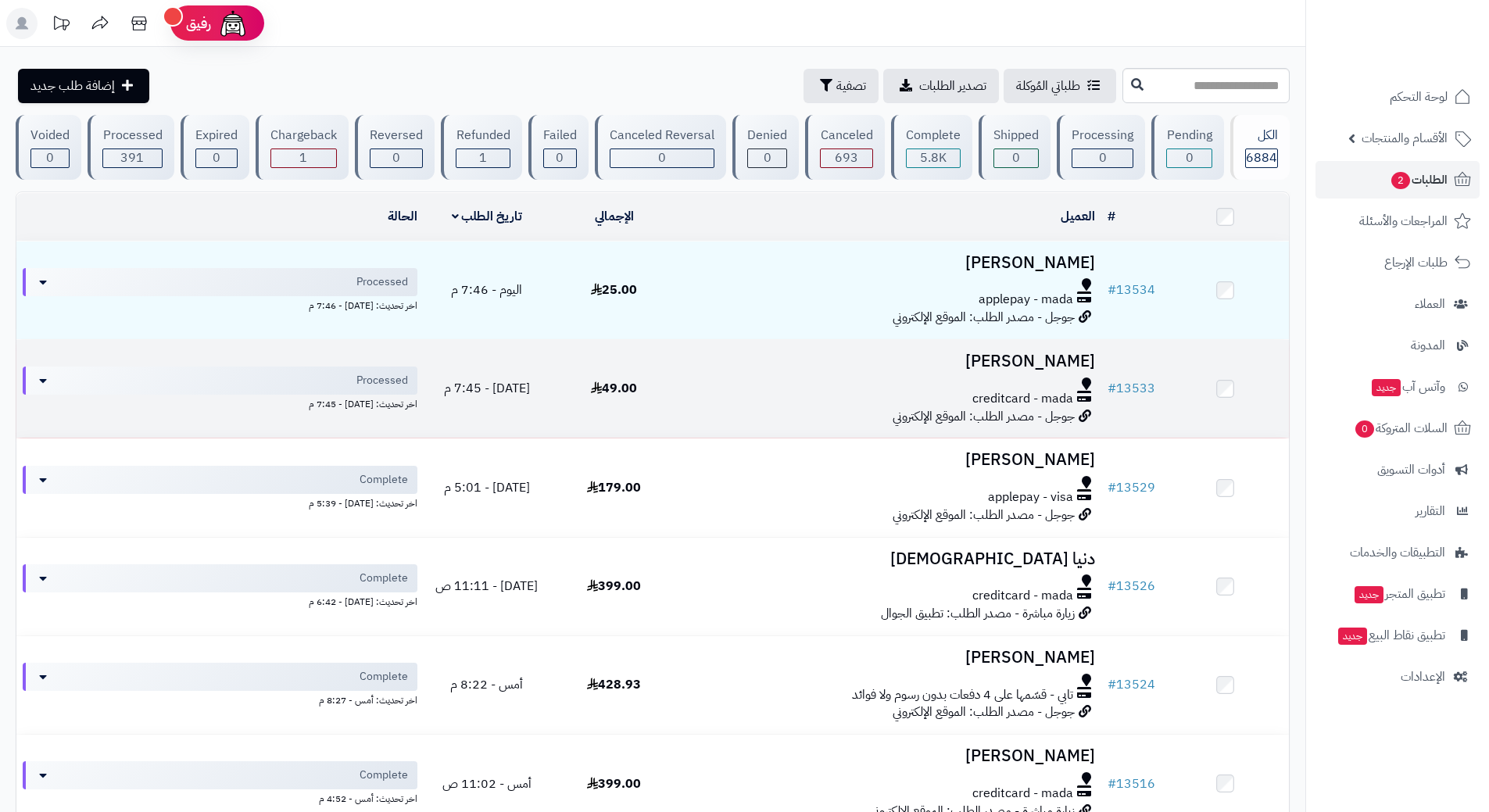
click at [684, 362] on h3 "[PERSON_NAME]" at bounding box center [889, 361] width 411 height 18
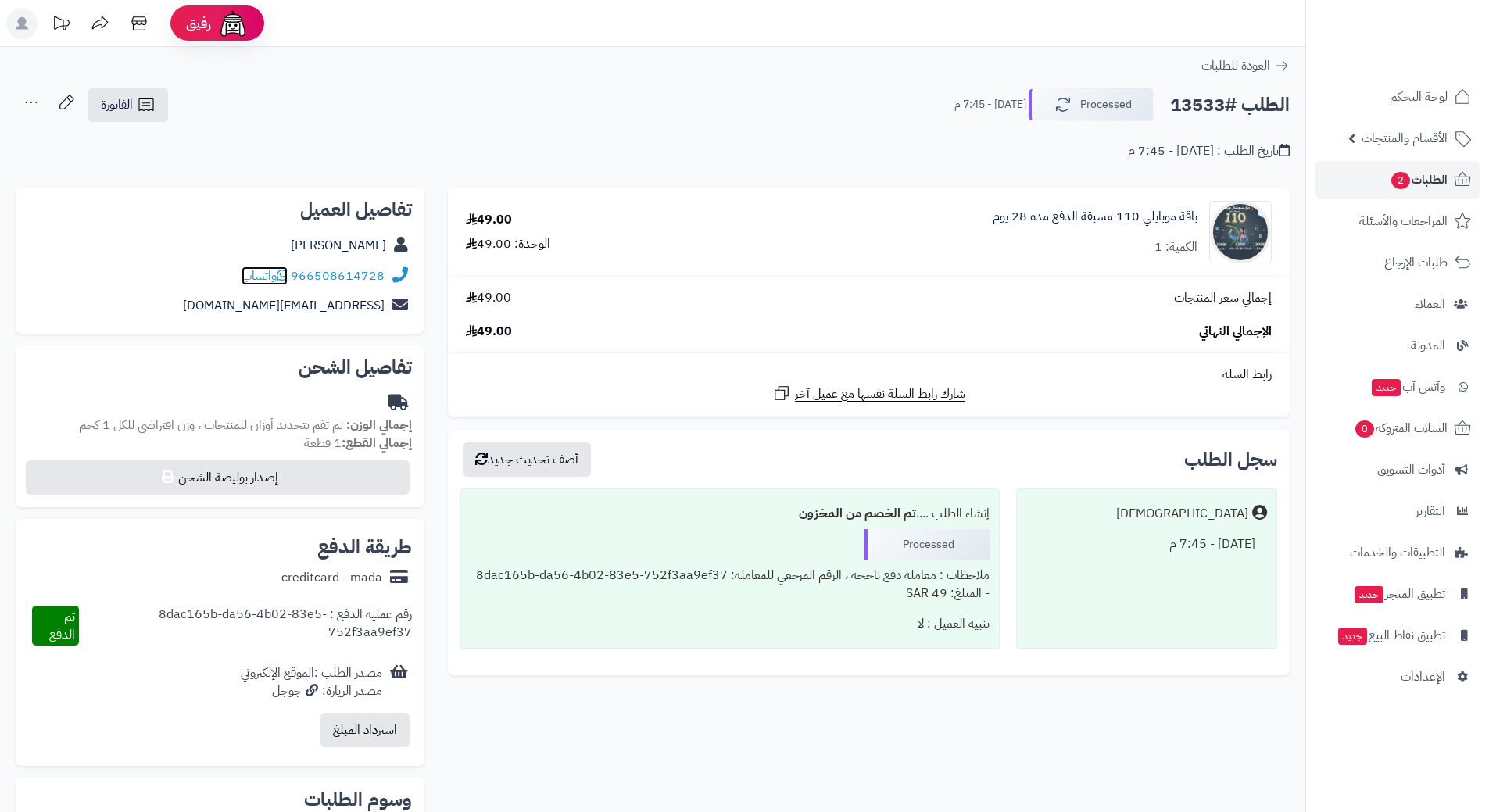
click at [285, 269] on icon at bounding box center [282, 274] width 11 height 13
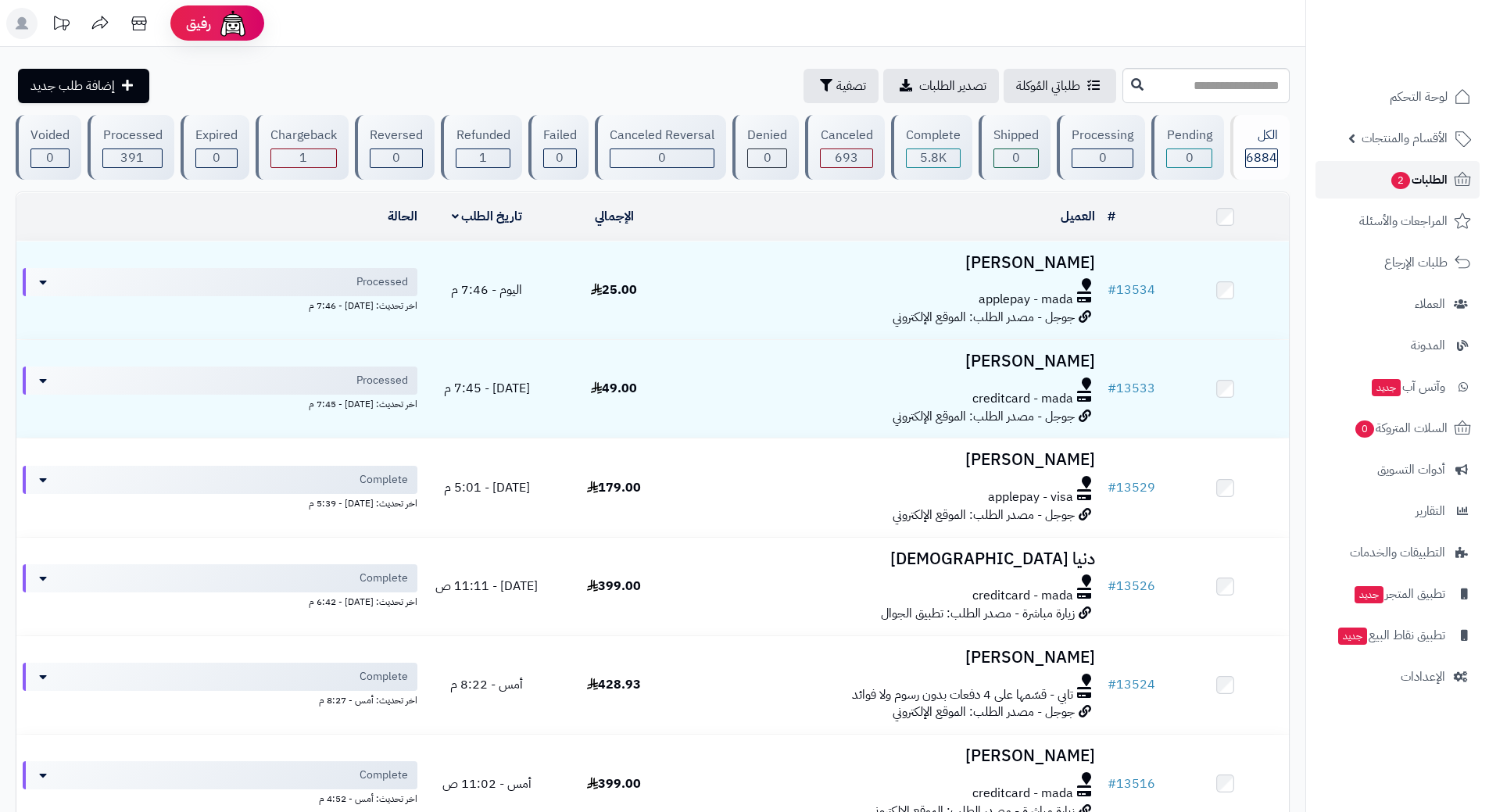
click at [1365, 182] on link "الطلبات 2" at bounding box center [1397, 180] width 164 height 37
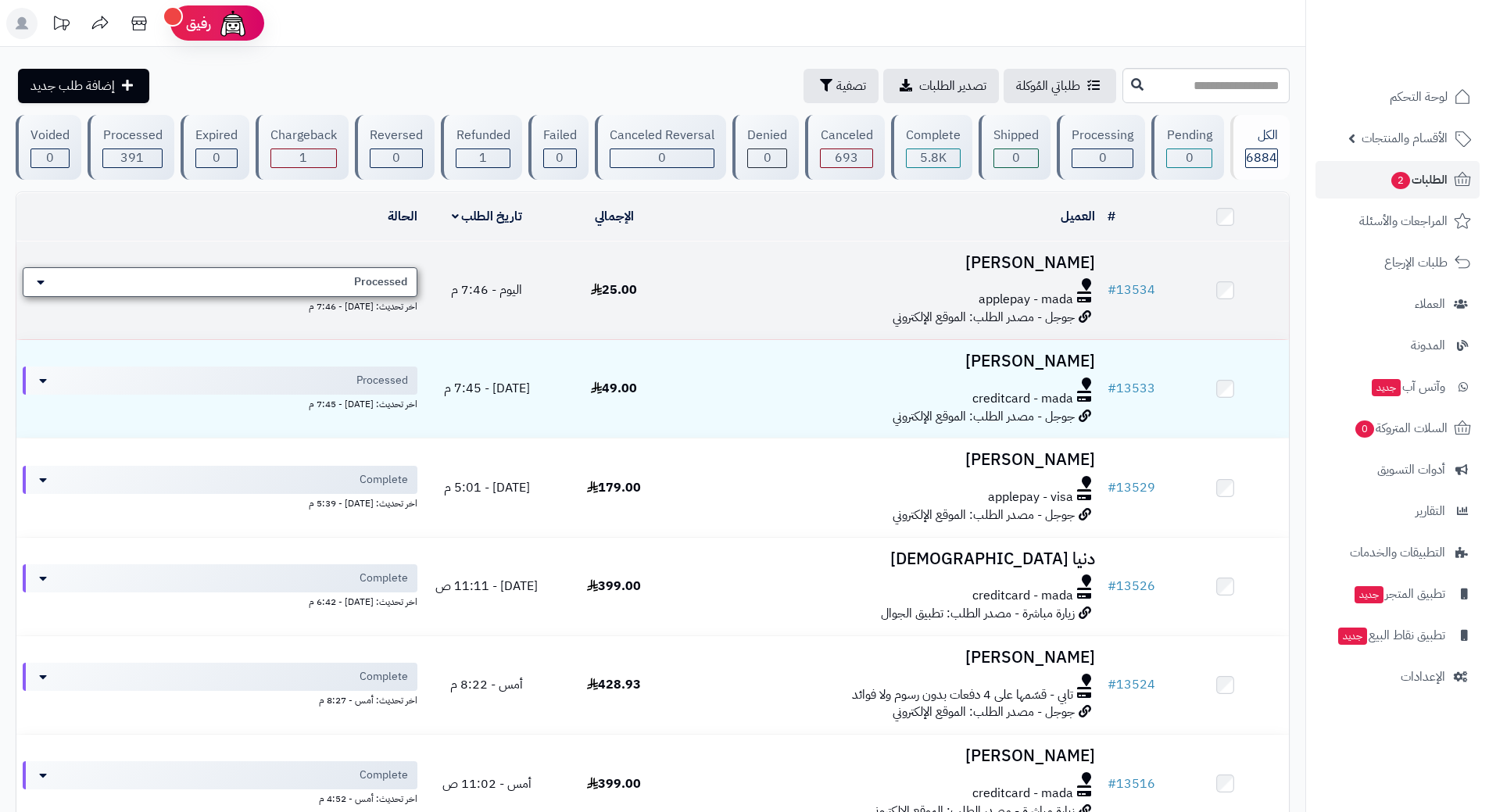
click at [363, 286] on span "Processed" at bounding box center [380, 282] width 53 height 15
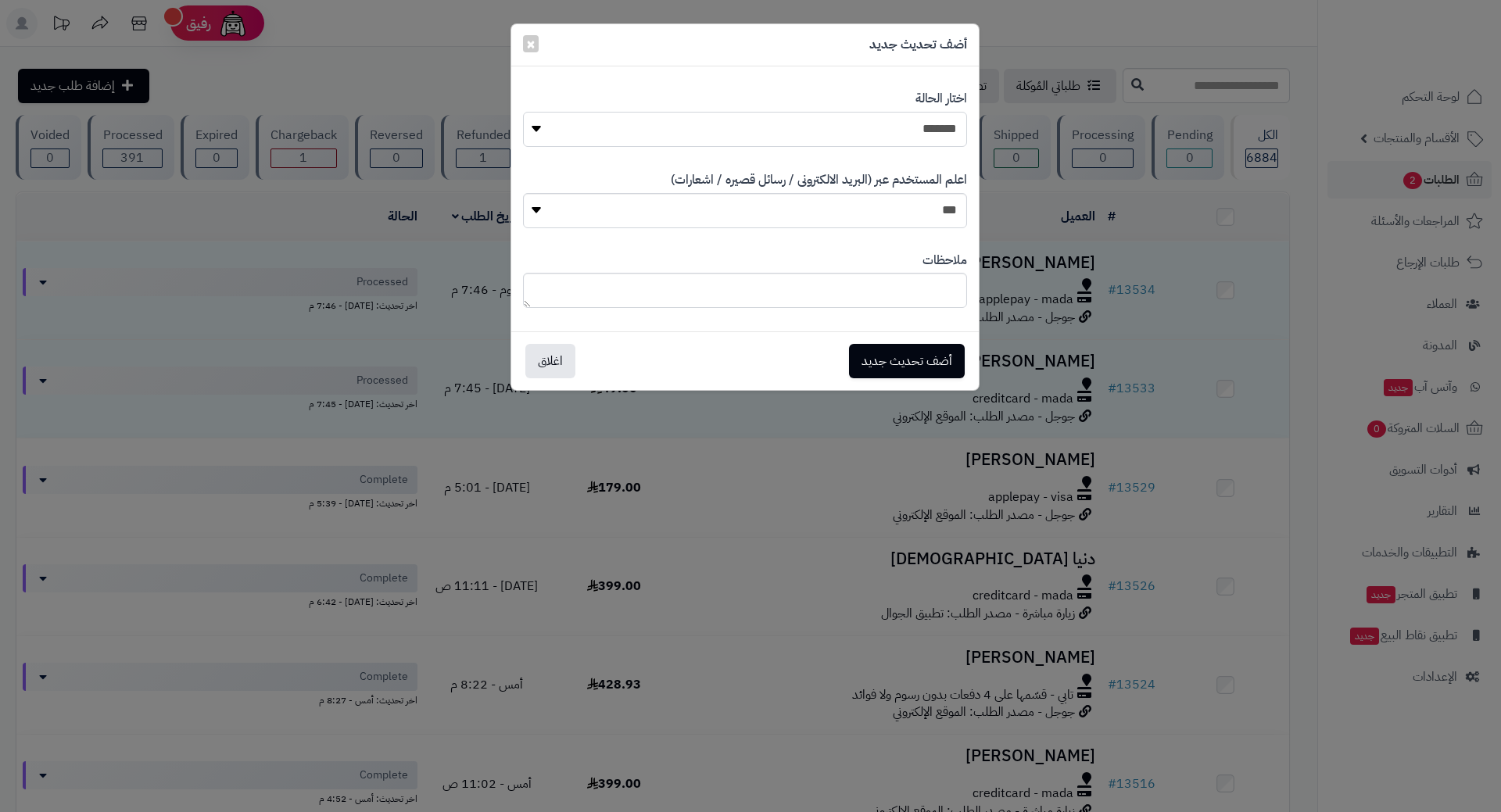
click at [737, 131] on select "**********" at bounding box center [745, 129] width 444 height 35
select select "*"
click at [523, 112] on select "**********" at bounding box center [745, 129] width 444 height 35
click at [901, 352] on button "أضف تحديث جديد" at bounding box center [907, 360] width 116 height 34
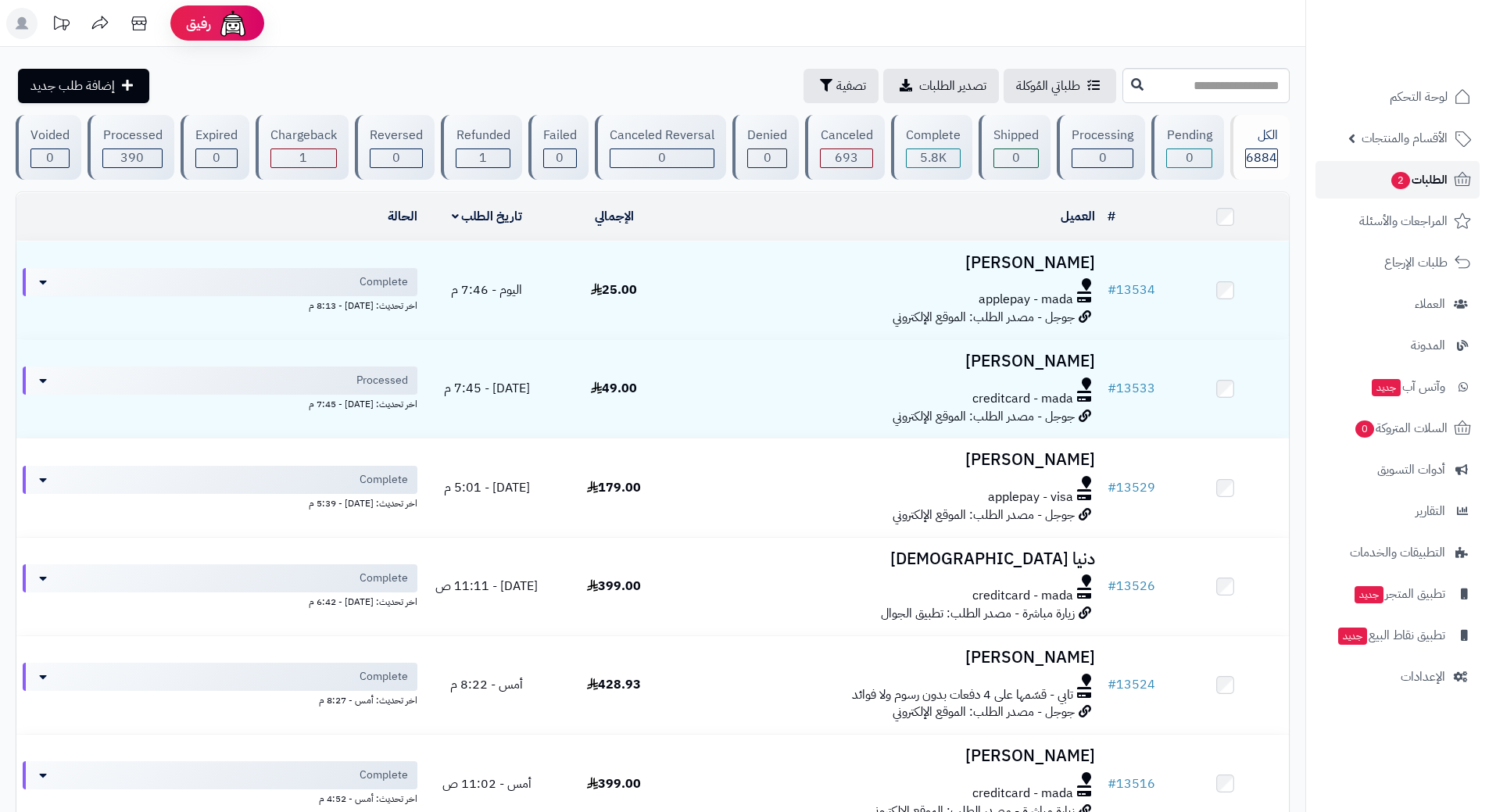
click at [1355, 170] on link "الطلبات 2" at bounding box center [1397, 180] width 164 height 37
click at [1390, 173] on span "الطلبات 2" at bounding box center [1419, 180] width 58 height 22
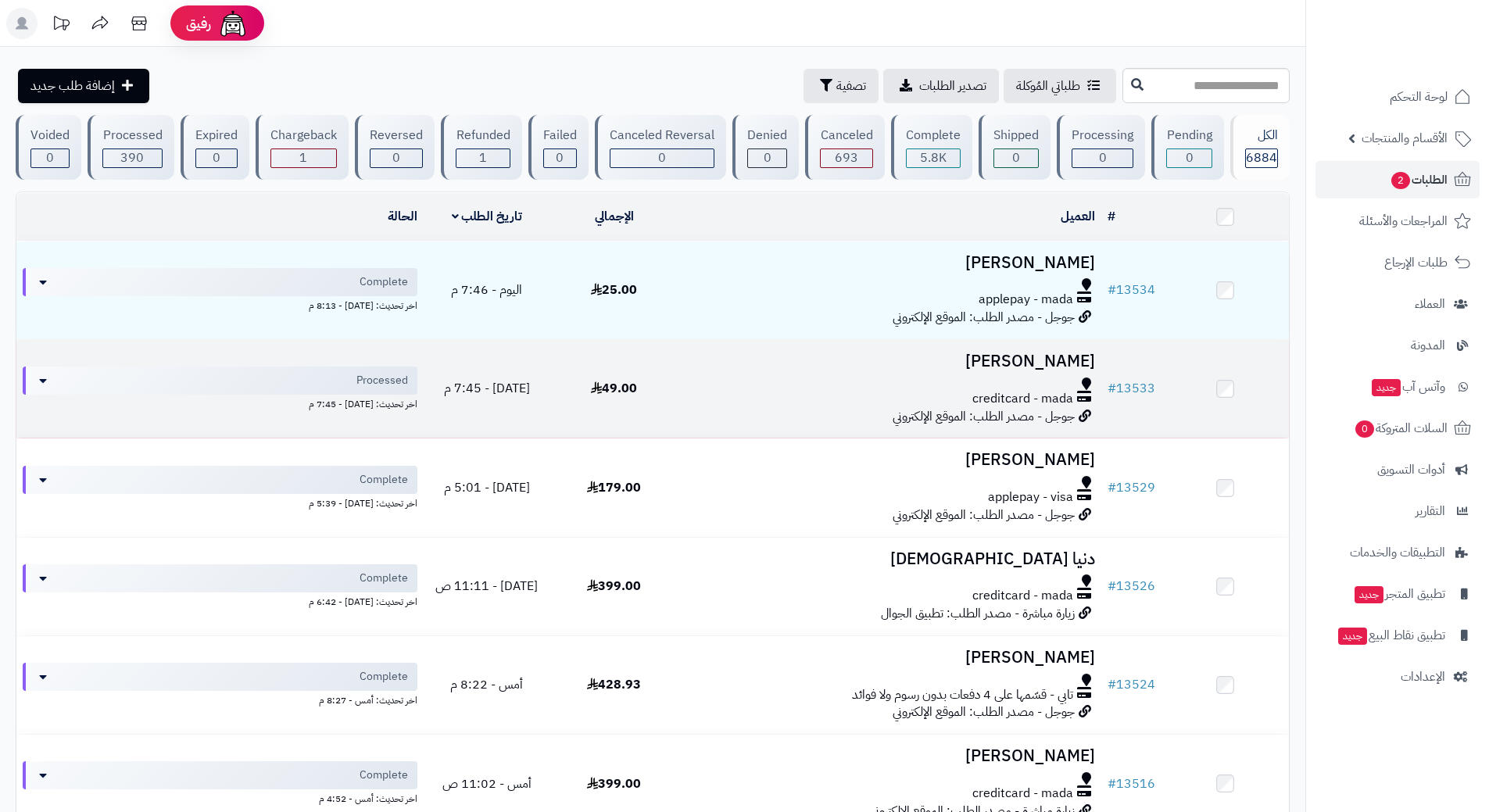
click at [766, 363] on h3 "[PERSON_NAME]" at bounding box center [889, 361] width 411 height 18
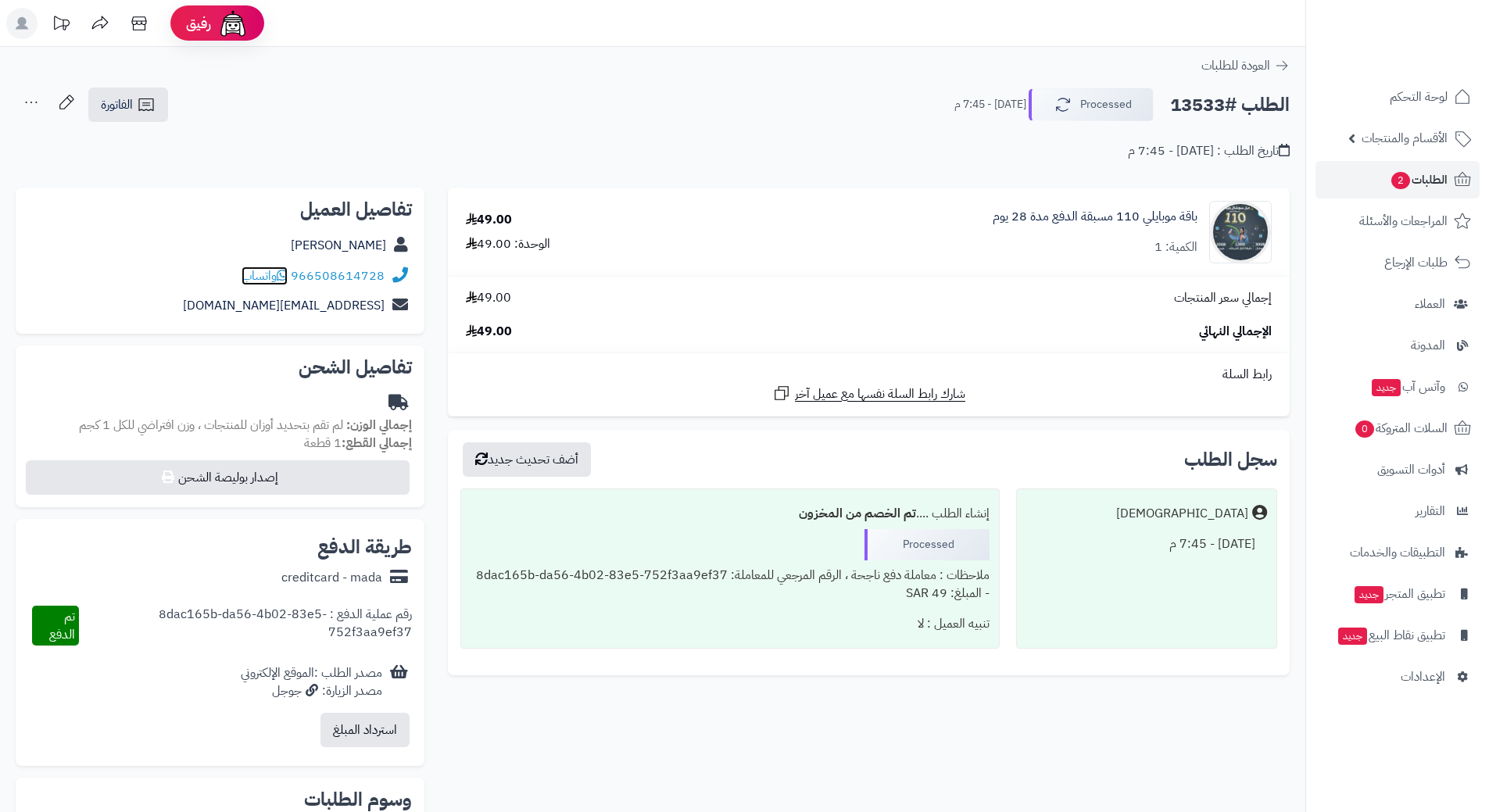
click at [286, 276] on icon at bounding box center [282, 274] width 11 height 13
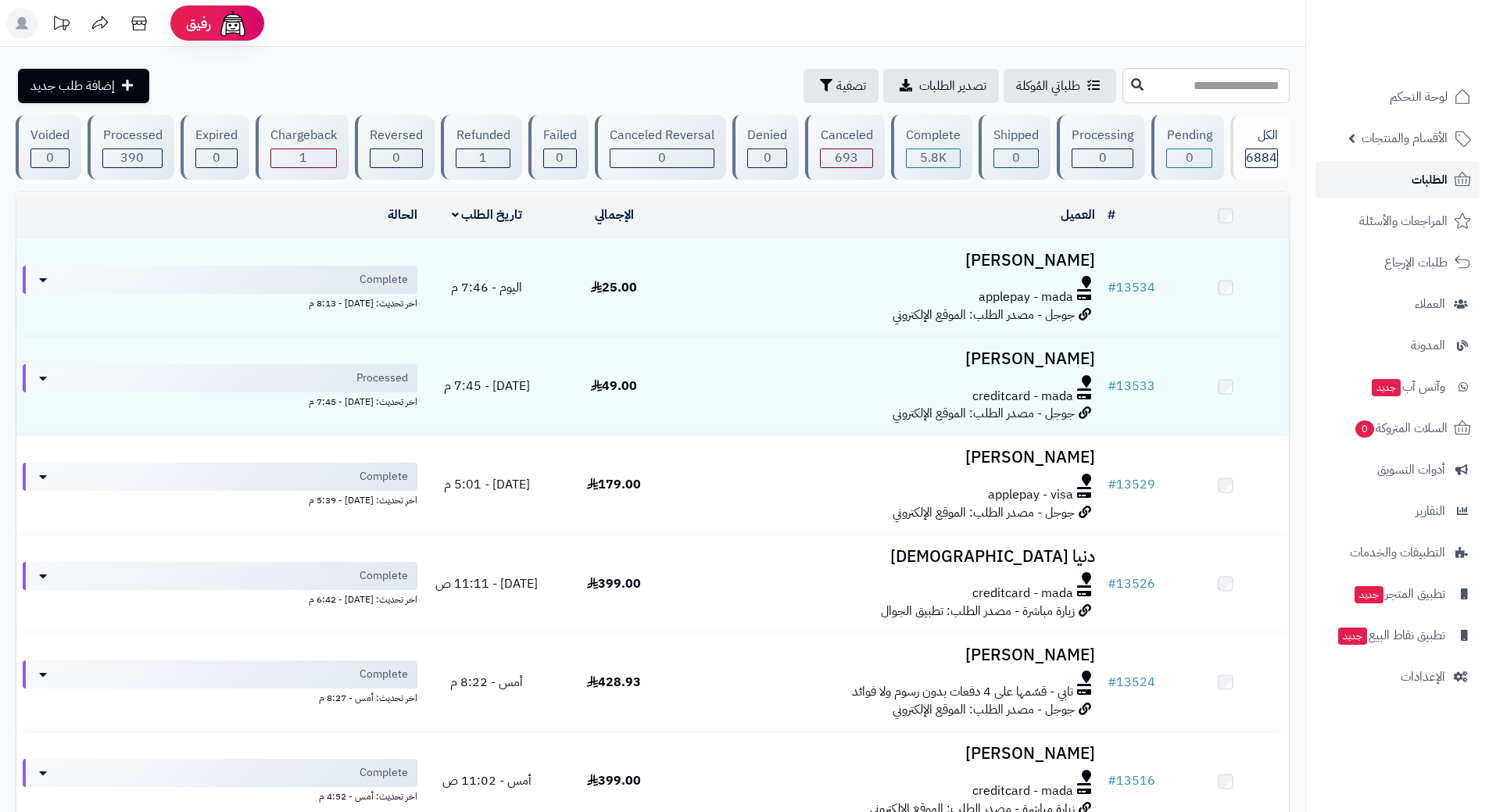
click at [1366, 178] on link "الطلبات" at bounding box center [1397, 180] width 164 height 37
click at [1384, 175] on link "الطلبات" at bounding box center [1397, 180] width 164 height 37
click at [1381, 179] on link "الطلبات" at bounding box center [1397, 180] width 164 height 37
